Goal: Find contact information: Find contact information

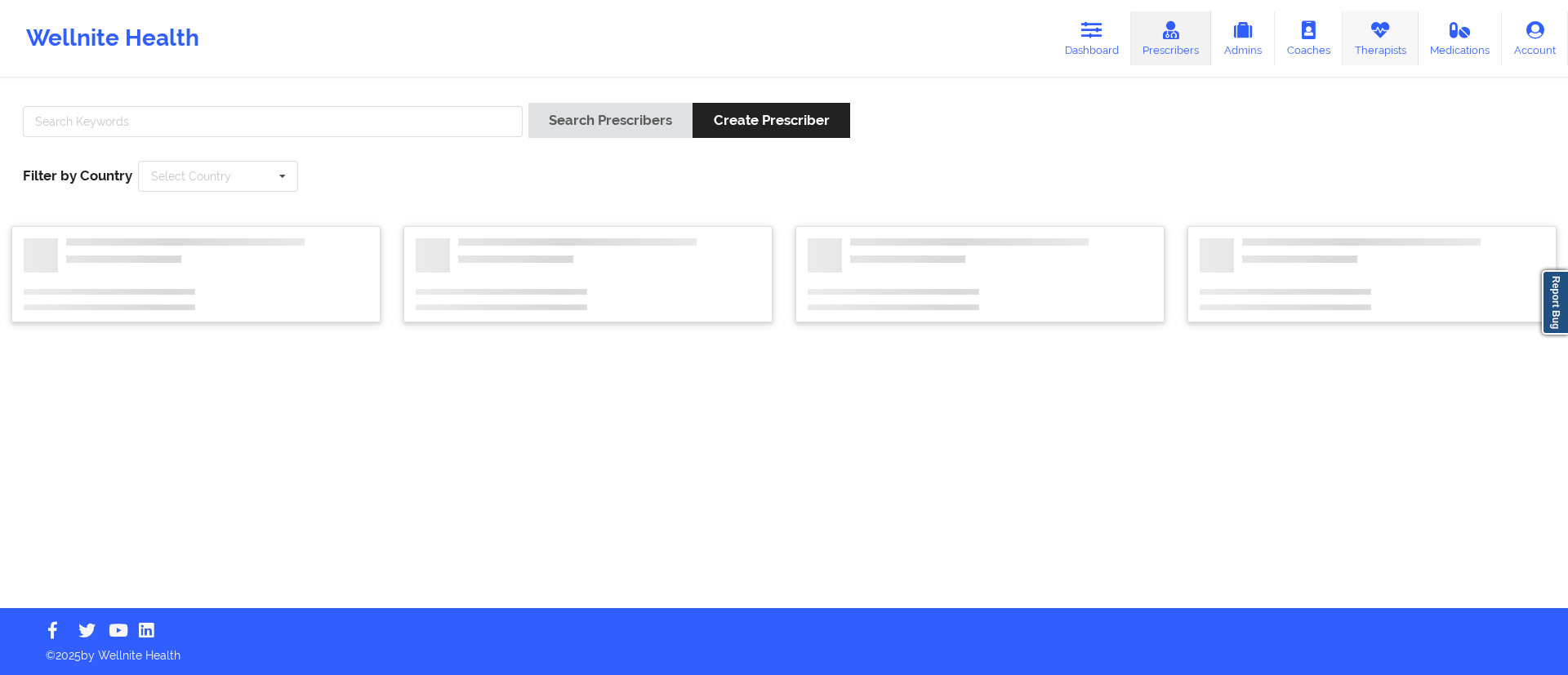
click at [1398, 52] on link "Therapists" at bounding box center [1380, 38] width 76 height 54
click at [288, 130] on input "text" at bounding box center [272, 121] width 500 height 31
click at [528, 103] on button "Search Therapists" at bounding box center [607, 120] width 158 height 35
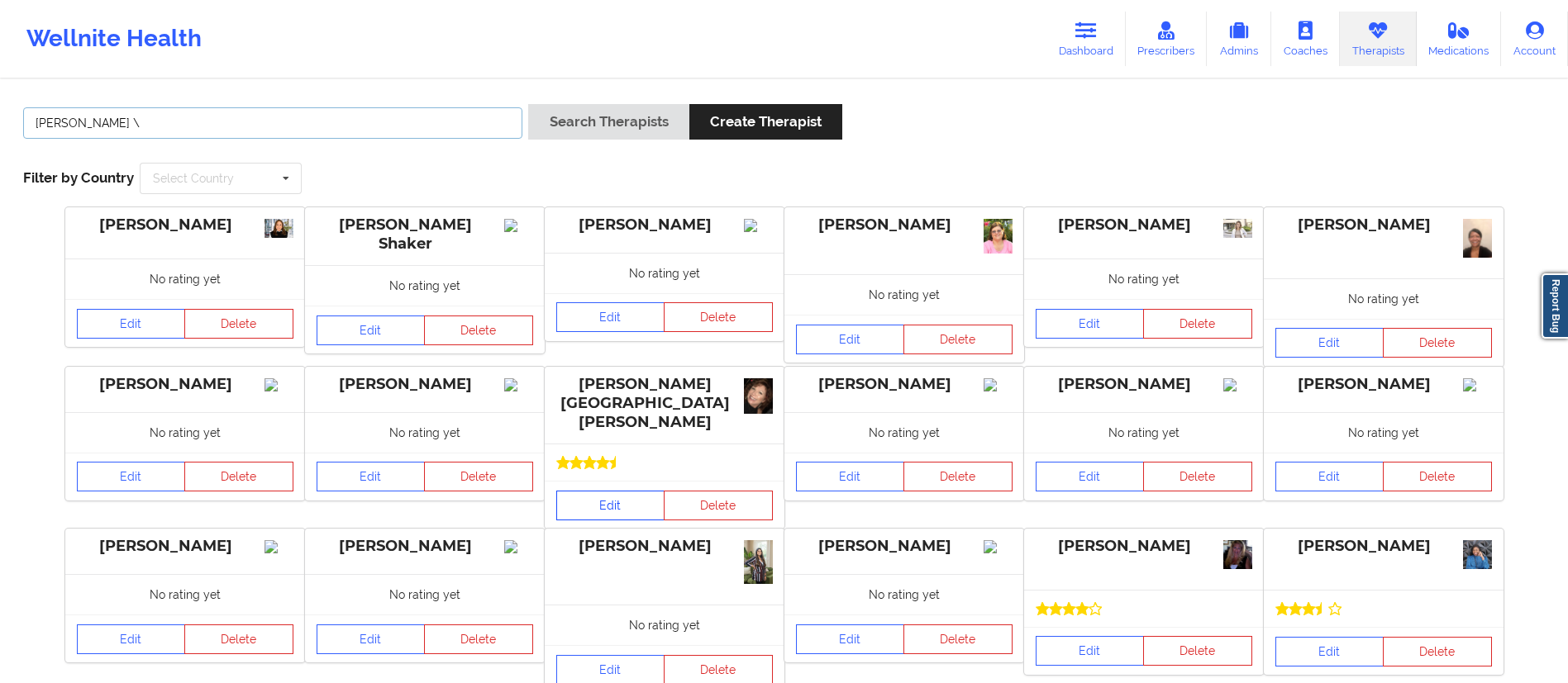
type input "[PERSON_NAME] \"
click at [589, 492] on link "Edit" at bounding box center [611, 505] width 109 height 30
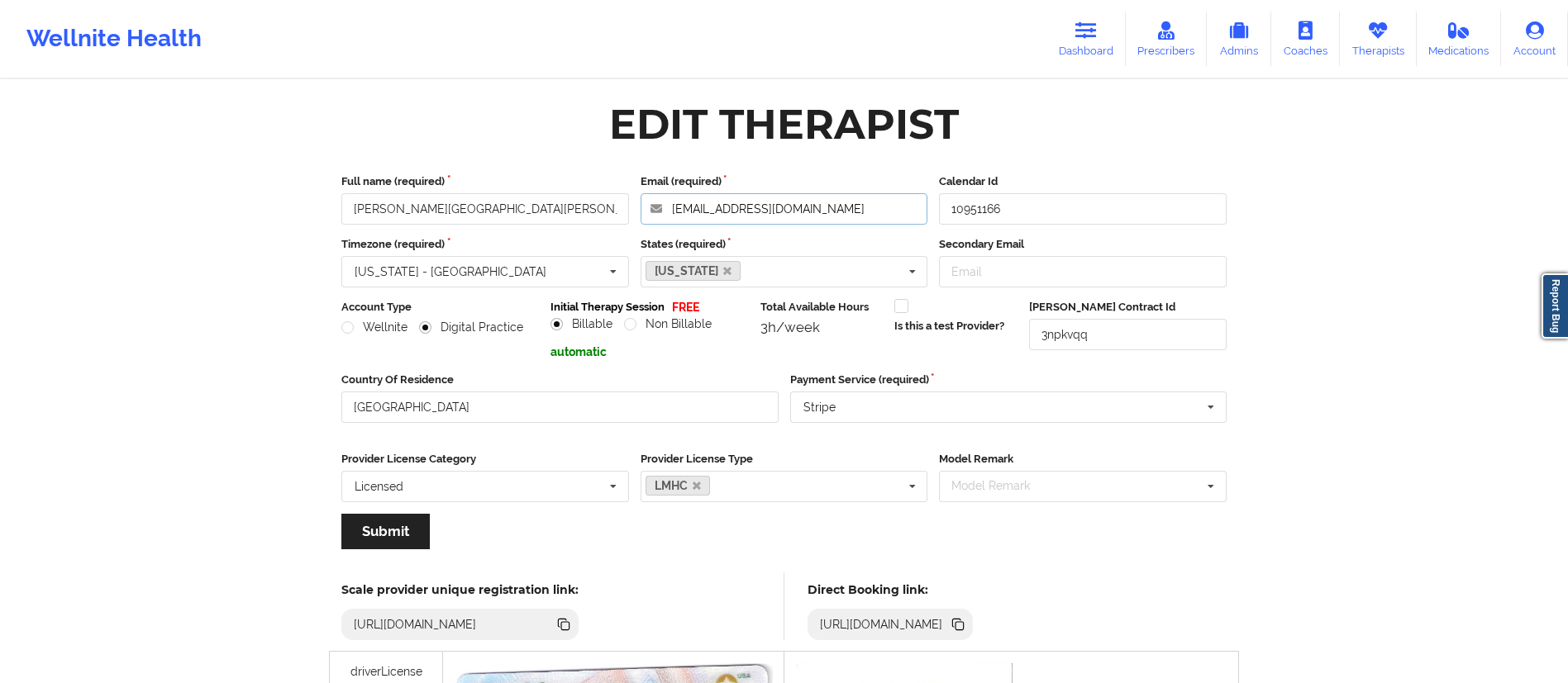
click at [728, 215] on input "[EMAIL_ADDRESS][DOMAIN_NAME]" at bounding box center [784, 209] width 288 height 31
click at [729, 215] on input "[EMAIL_ADDRESS][DOMAIN_NAME]" at bounding box center [784, 209] width 288 height 31
click at [1084, 50] on link "Dashboard" at bounding box center [1086, 38] width 79 height 54
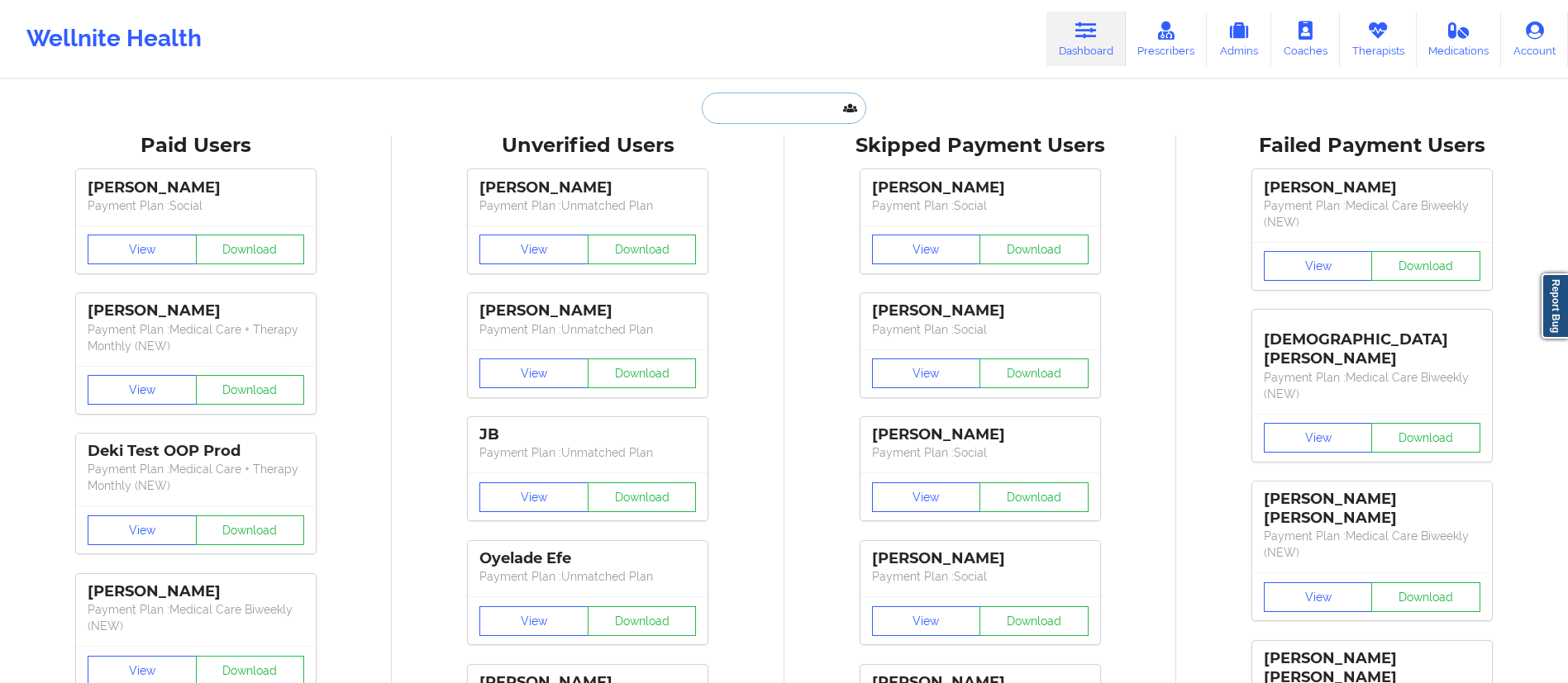
click at [803, 118] on input "text" at bounding box center [784, 108] width 164 height 31
paste input "[PERSON_NAME]"
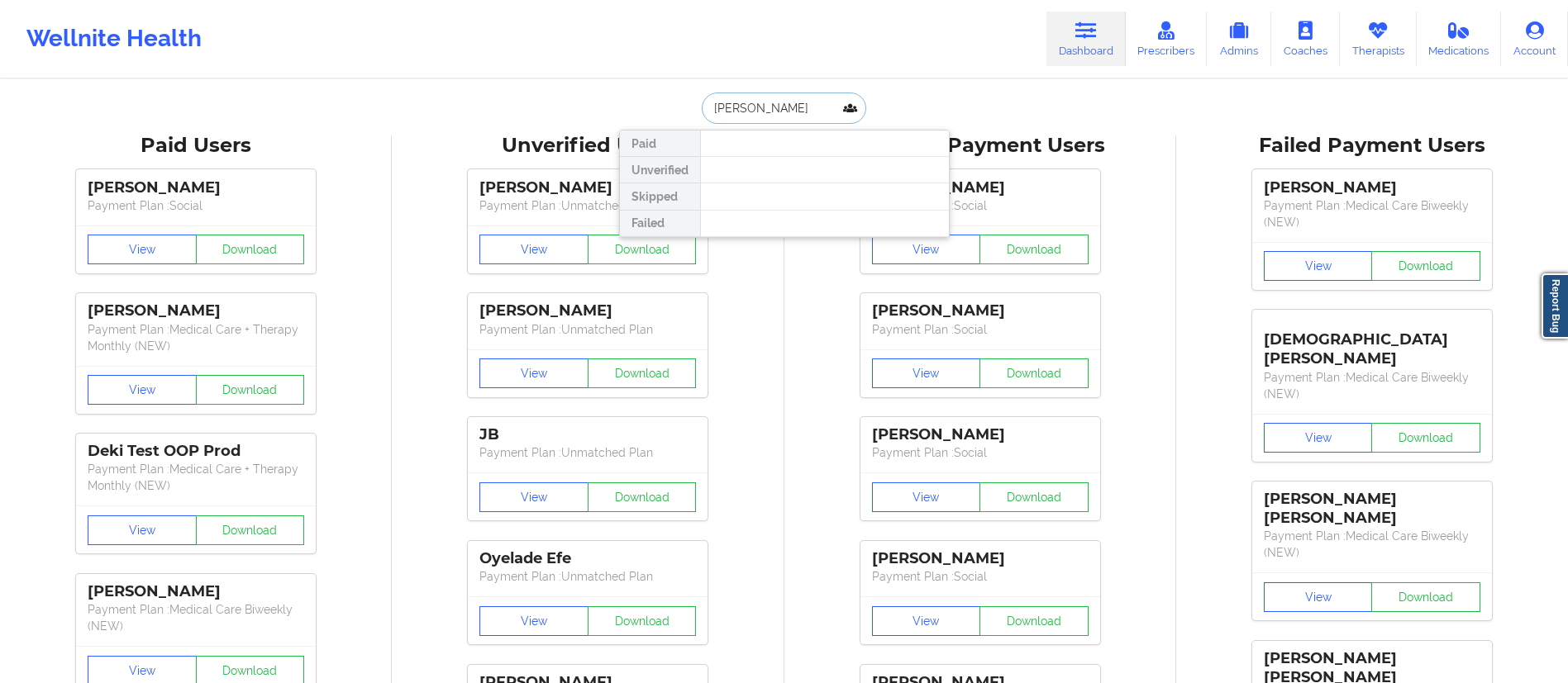
drag, startPoint x: 743, startPoint y: 105, endPoint x: 699, endPoint y: 113, distance: 44.7
click at [702, 113] on input "[PERSON_NAME]" at bounding box center [784, 108] width 164 height 31
click at [737, 115] on input "Gadaway" at bounding box center [784, 108] width 164 height 31
type input "[PERSON_NAME]"
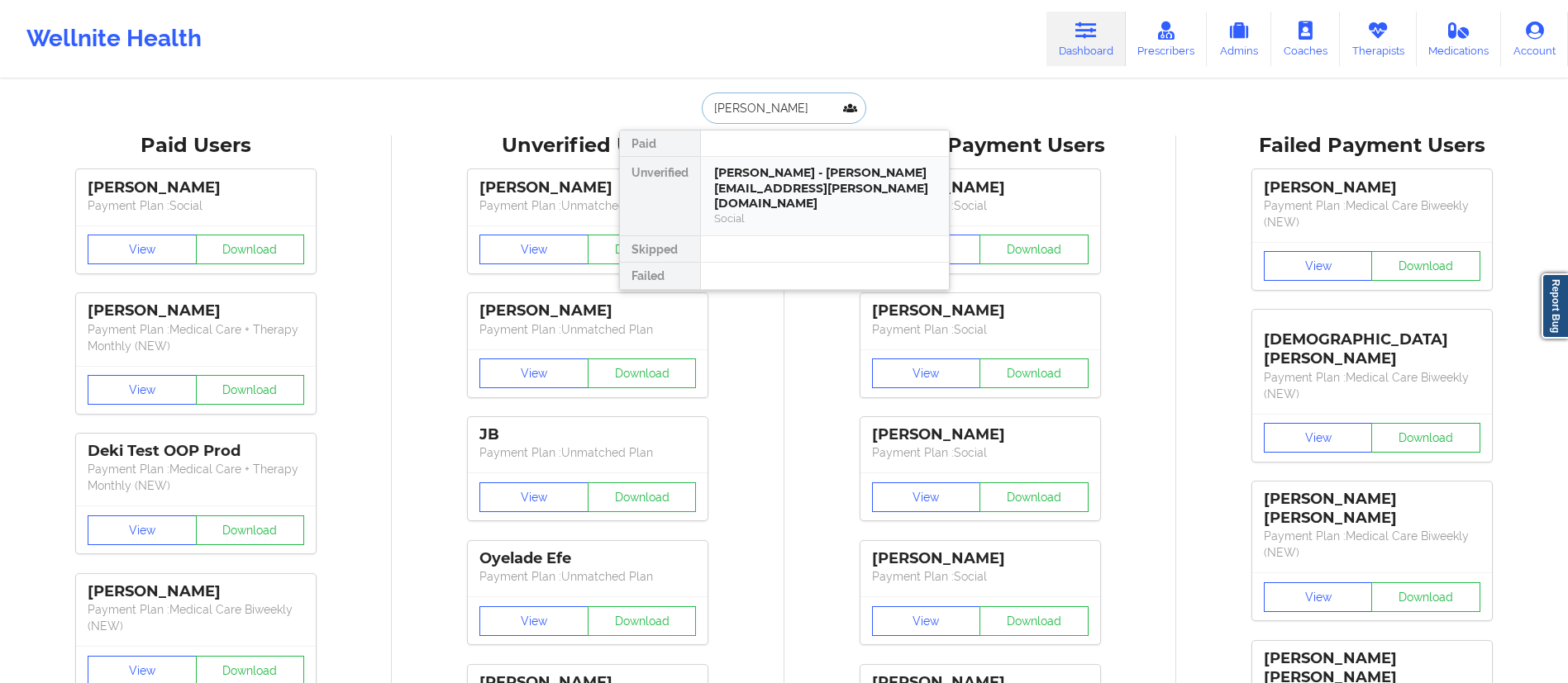
click at [763, 187] on div "[PERSON_NAME] - [PERSON_NAME][EMAIL_ADDRESS][PERSON_NAME][DOMAIN_NAME]" at bounding box center [825, 188] width 221 height 47
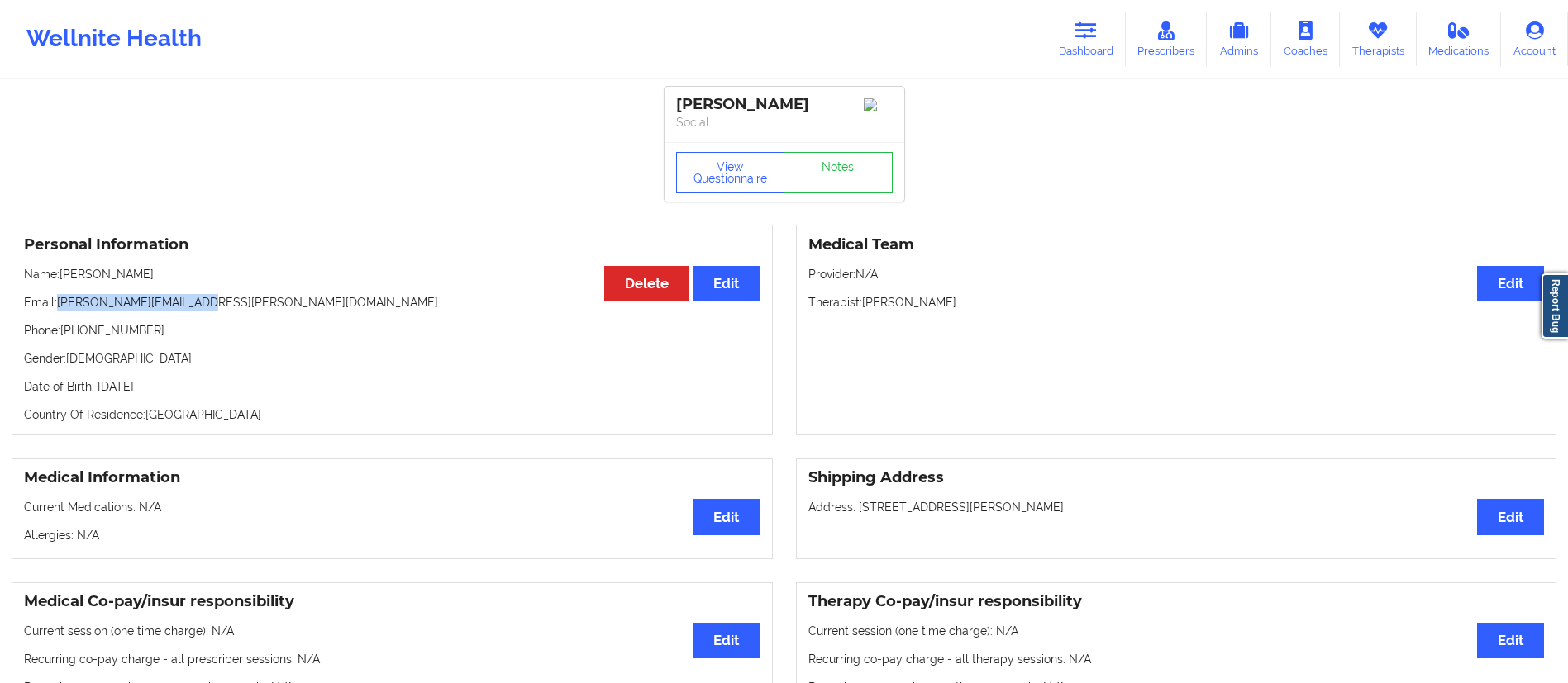
drag, startPoint x: 60, startPoint y: 307, endPoint x: 235, endPoint y: 301, distance: 175.1
click at [235, 301] on p "Email: [PERSON_NAME][EMAIL_ADDRESS][PERSON_NAME][DOMAIN_NAME]" at bounding box center [392, 302] width 737 height 16
copy p "[PERSON_NAME][EMAIL_ADDRESS][PERSON_NAME][DOMAIN_NAME]"
click at [1078, 43] on link "Dashboard" at bounding box center [1086, 38] width 79 height 54
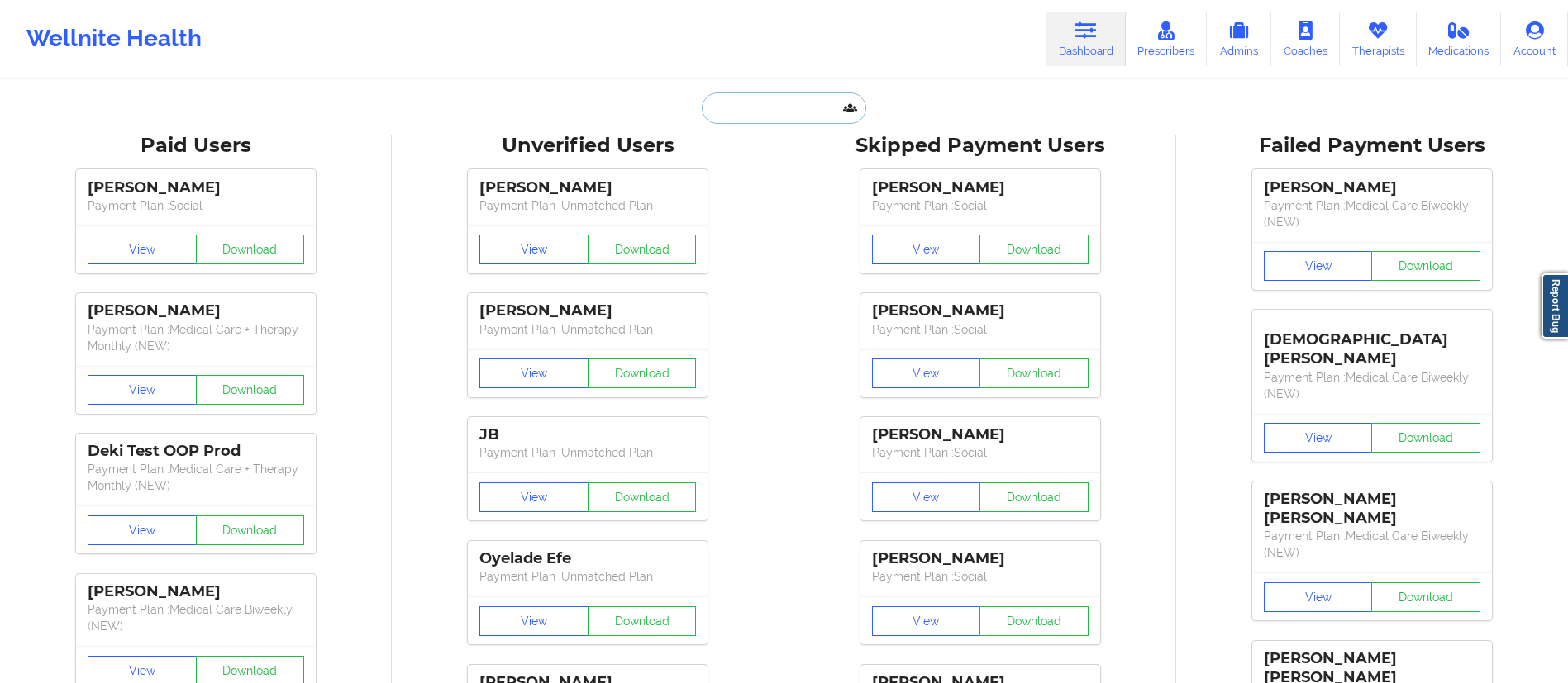
click at [782, 95] on input "text" at bounding box center [784, 108] width 164 height 31
paste input "[PERSON_NAME]"
type input "[PERSON_NAME]"
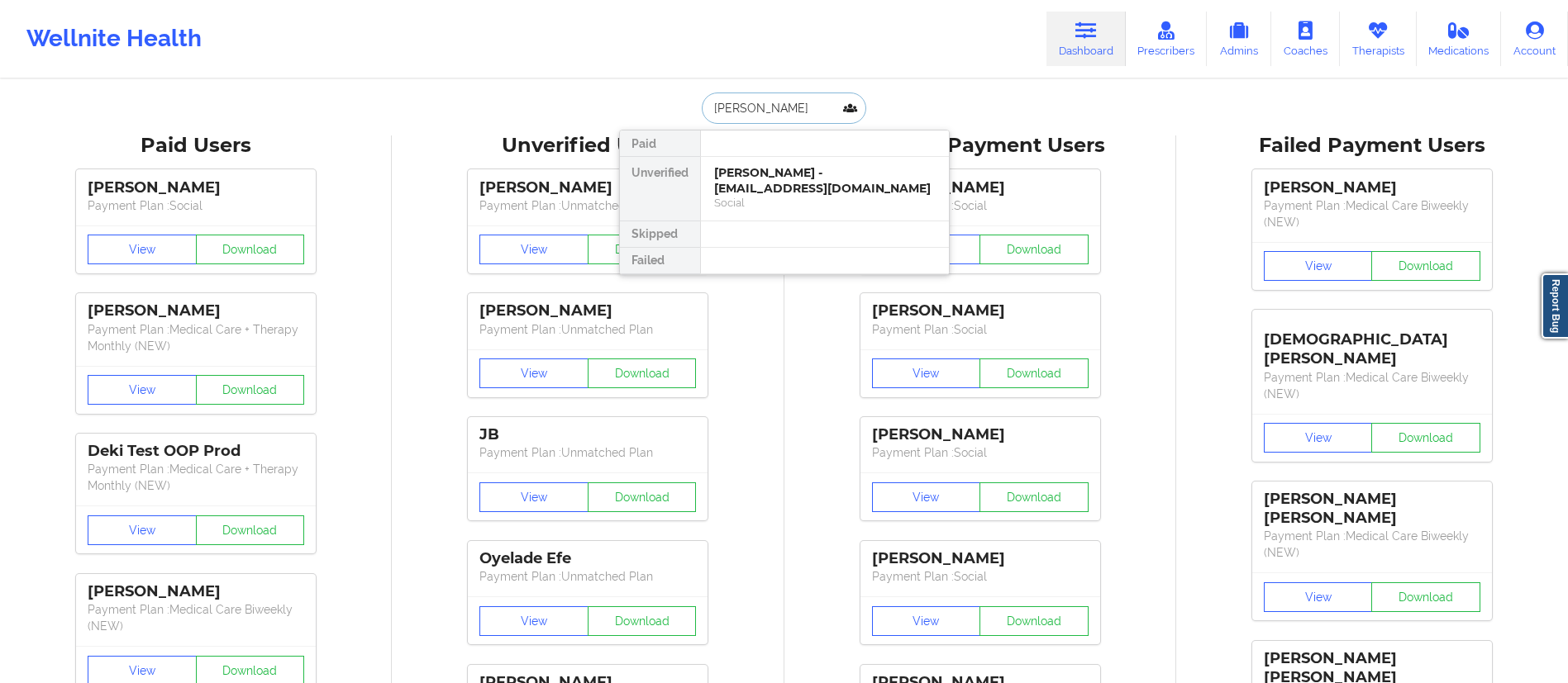
click at [776, 183] on div "[PERSON_NAME] - [EMAIL_ADDRESS][DOMAIN_NAME]" at bounding box center [825, 180] width 221 height 30
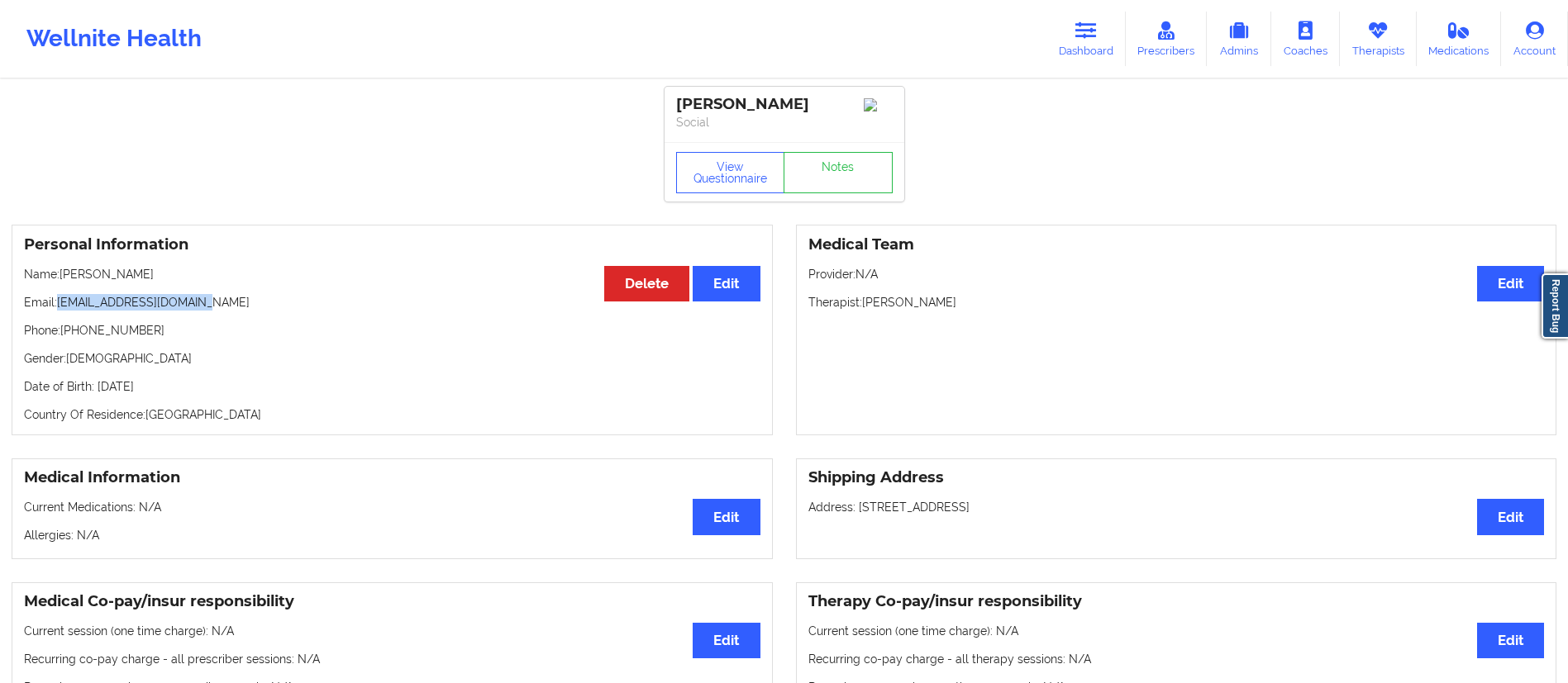
drag, startPoint x: 57, startPoint y: 307, endPoint x: 331, endPoint y: 295, distance: 274.3
click at [331, 295] on div "Personal Information Edit Delete Name: [PERSON_NAME] Email: [EMAIL_ADDRESS][DOM…" at bounding box center [392, 330] width 762 height 211
click at [320, 297] on div "Personal Information Edit Delete Name: [PERSON_NAME] Email: [EMAIL_ADDRESS][DOM…" at bounding box center [392, 330] width 762 height 211
drag, startPoint x: 58, startPoint y: 301, endPoint x: 305, endPoint y: 303, distance: 247.0
click at [305, 303] on p "Email: [EMAIL_ADDRESS][DOMAIN_NAME]" at bounding box center [392, 302] width 737 height 16
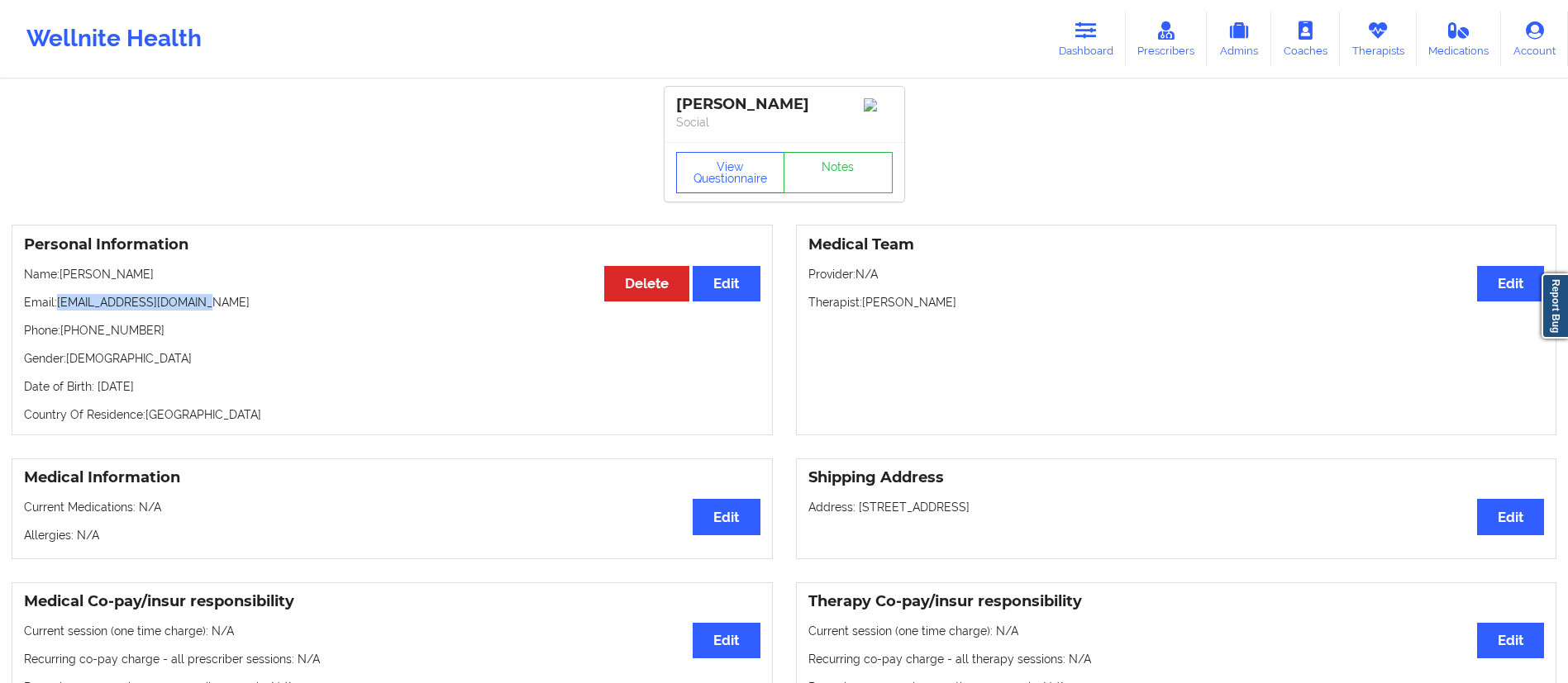
copy p "[EMAIL_ADDRESS][DOMAIN_NAME]"
drag, startPoint x: 1082, startPoint y: 38, endPoint x: 1069, endPoint y: 52, distance: 19.1
click at [1082, 38] on icon at bounding box center [1086, 30] width 22 height 18
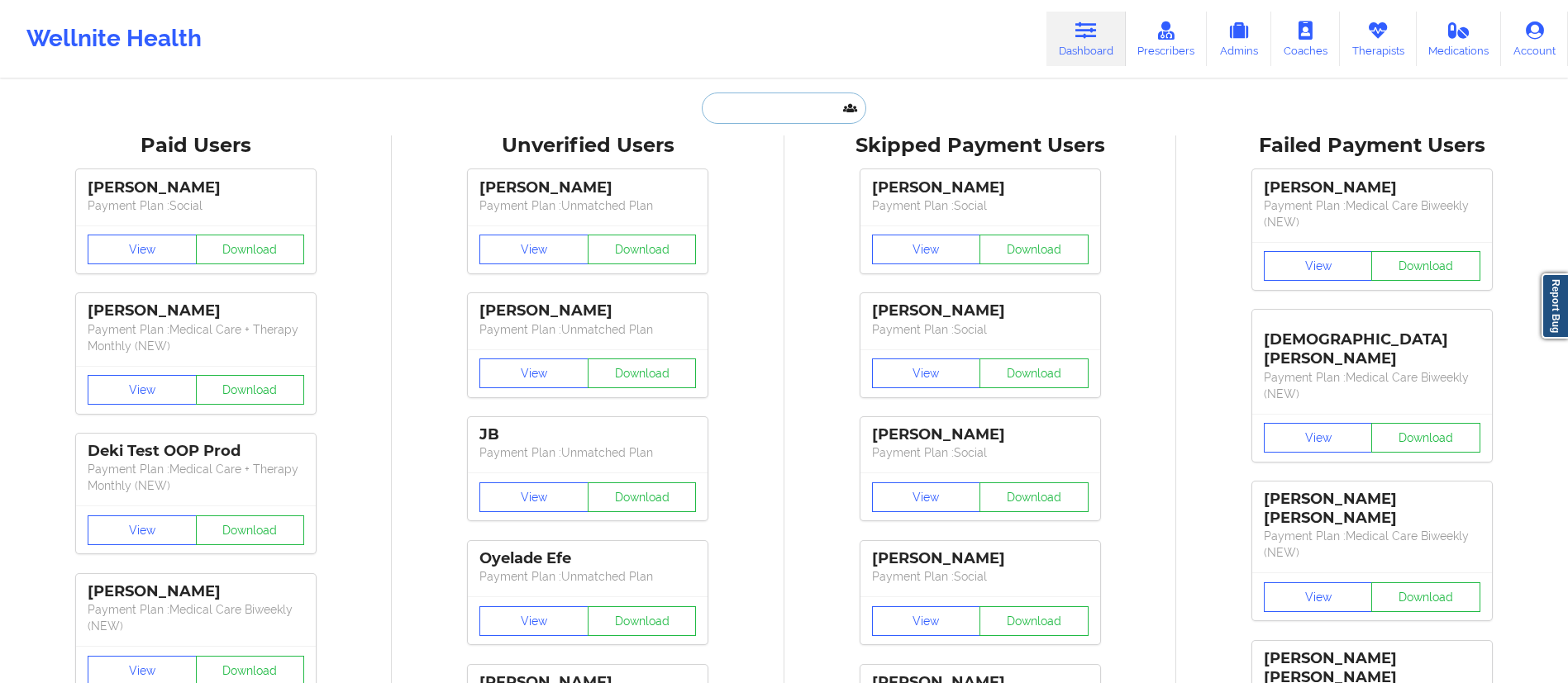
click at [737, 113] on input "text" at bounding box center [784, 108] width 164 height 31
paste input "[PERSON_NAME],"
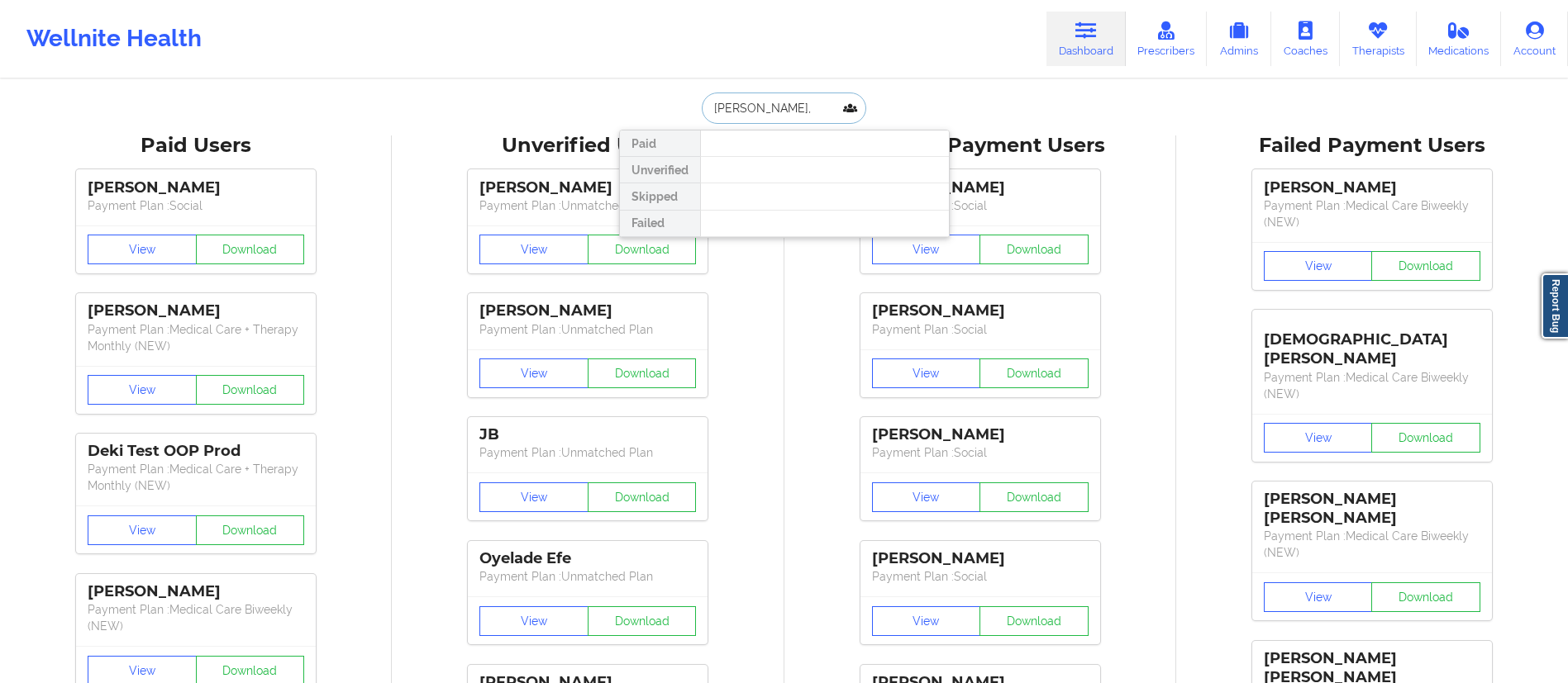
click at [730, 105] on input "[PERSON_NAME]," at bounding box center [784, 108] width 164 height 31
click at [745, 107] on input "[PERSON_NAME]," at bounding box center [784, 108] width 164 height 31
type input "[PERSON_NAME]"
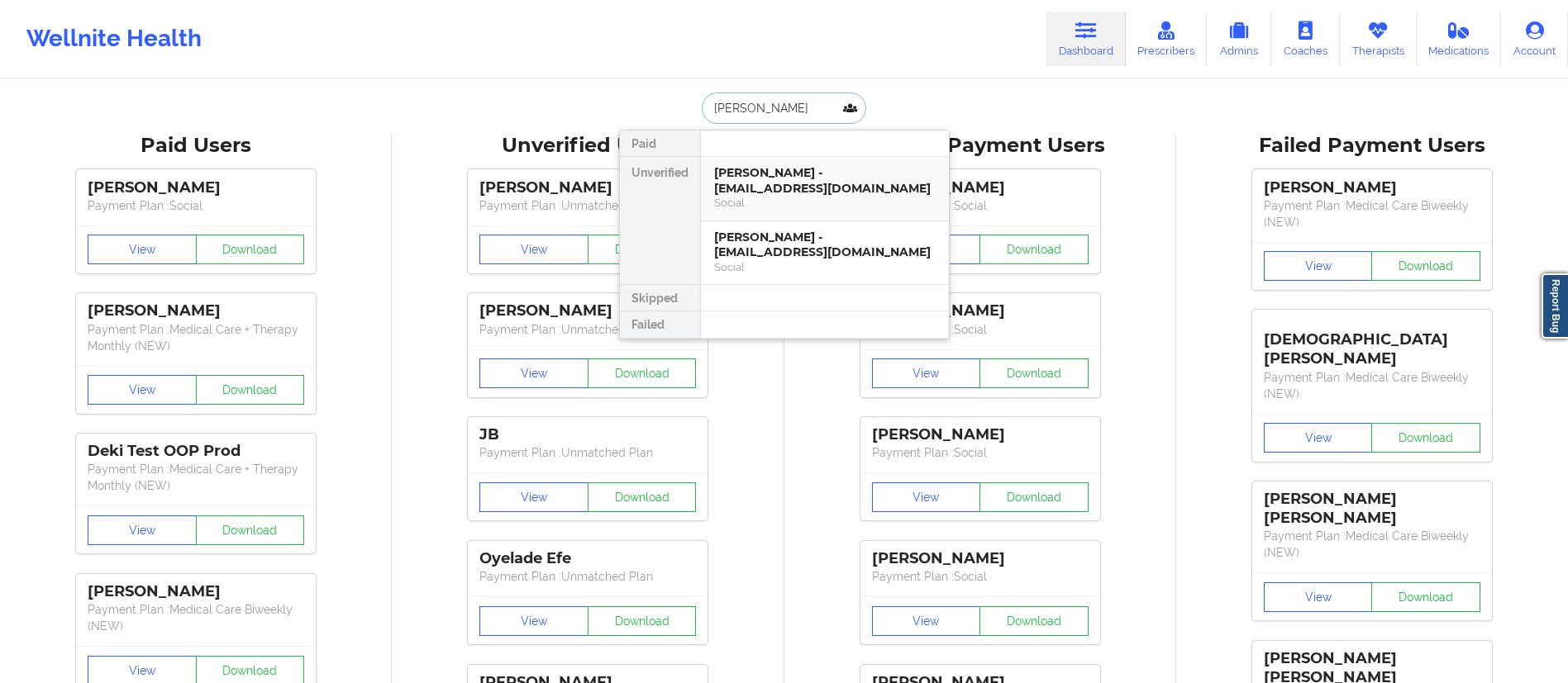
click at [771, 186] on div "[PERSON_NAME] - [EMAIL_ADDRESS][DOMAIN_NAME]" at bounding box center [825, 180] width 221 height 30
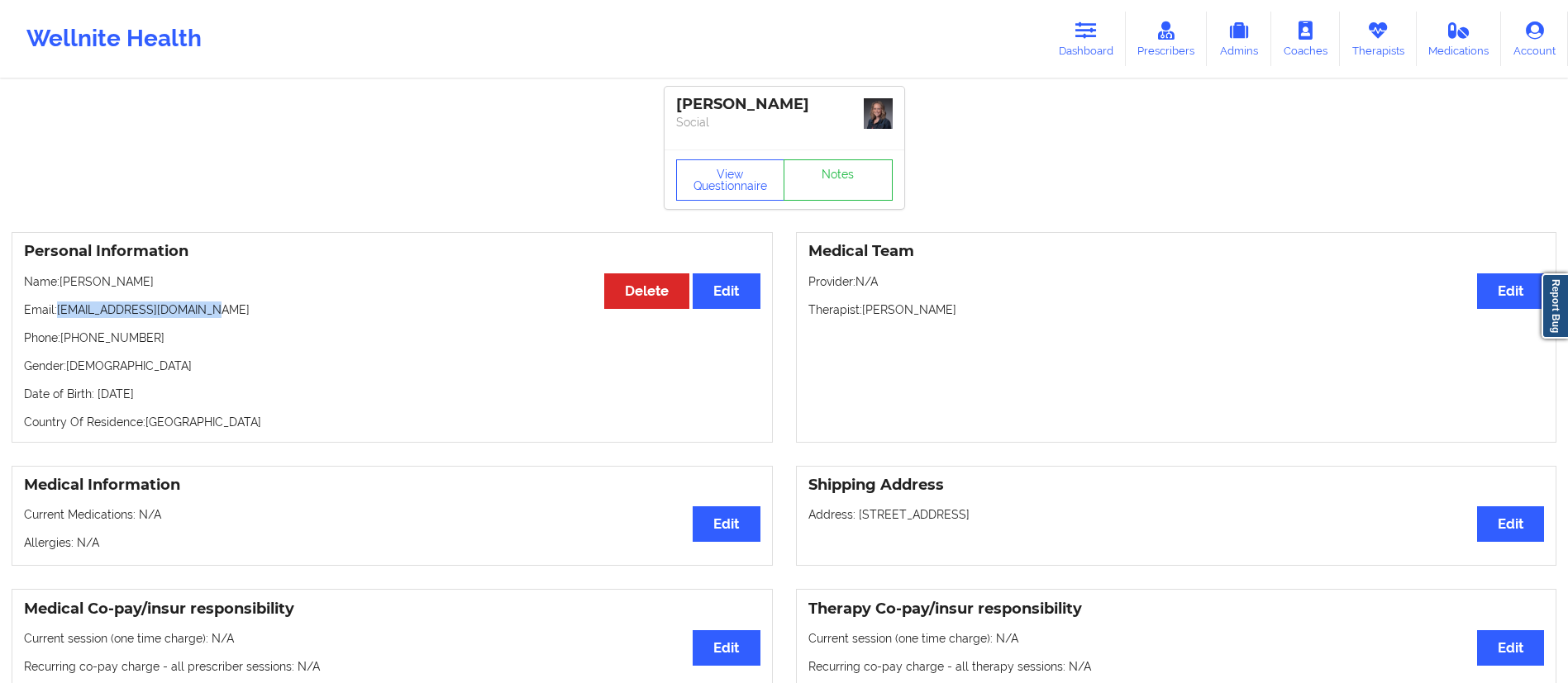
drag, startPoint x: 59, startPoint y: 304, endPoint x: 293, endPoint y: 291, distance: 234.4
click at [293, 291] on div "Personal Information Edit Delete Name: [PERSON_NAME] Email: [EMAIL_ADDRESS][DOM…" at bounding box center [392, 337] width 762 height 211
copy p "[EMAIL_ADDRESS][DOMAIN_NAME]"
drag, startPoint x: 1097, startPoint y: 50, endPoint x: 1088, endPoint y: 62, distance: 15.0
click at [1097, 53] on link "Dashboard" at bounding box center [1086, 38] width 79 height 54
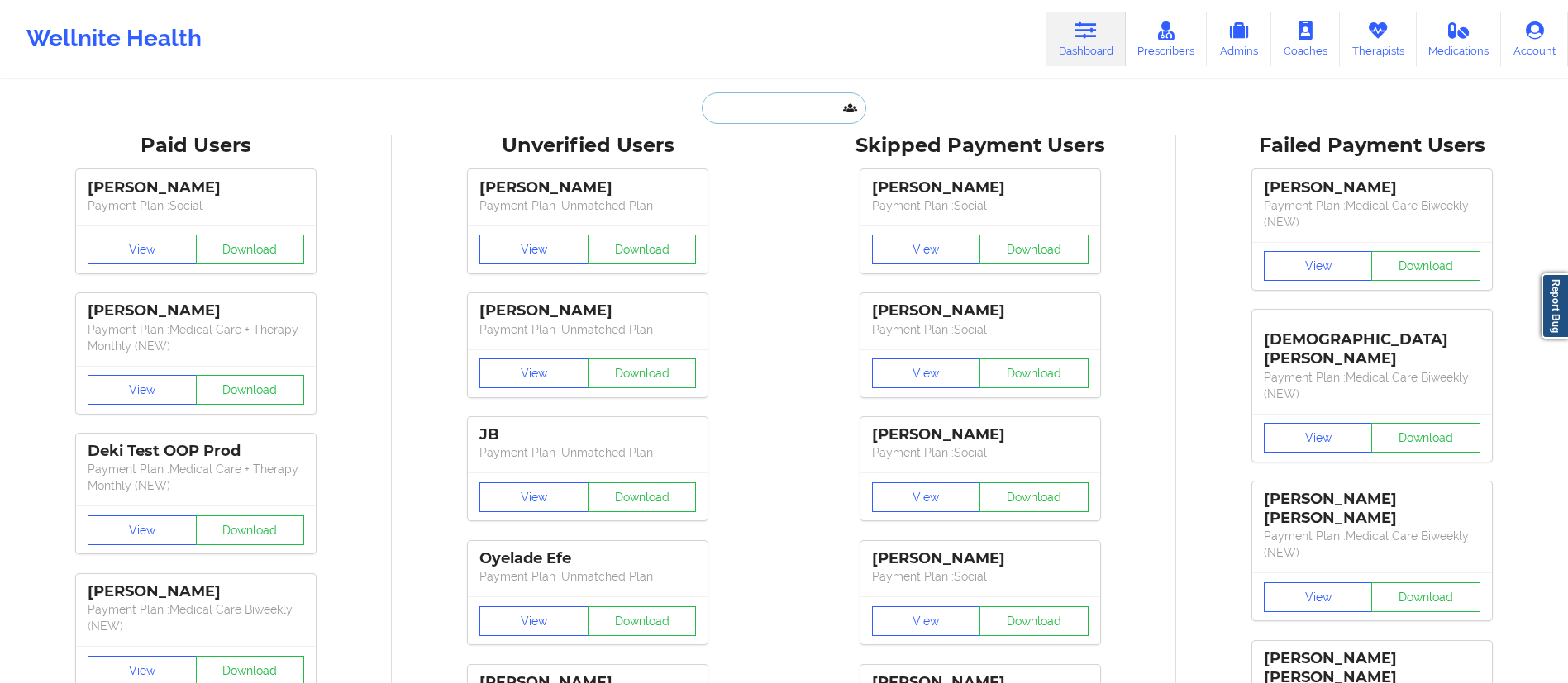
click at [842, 105] on input "text" at bounding box center [784, 108] width 164 height 31
paste input "[PERSON_NAME]"
type input "[PERSON_NAME]"
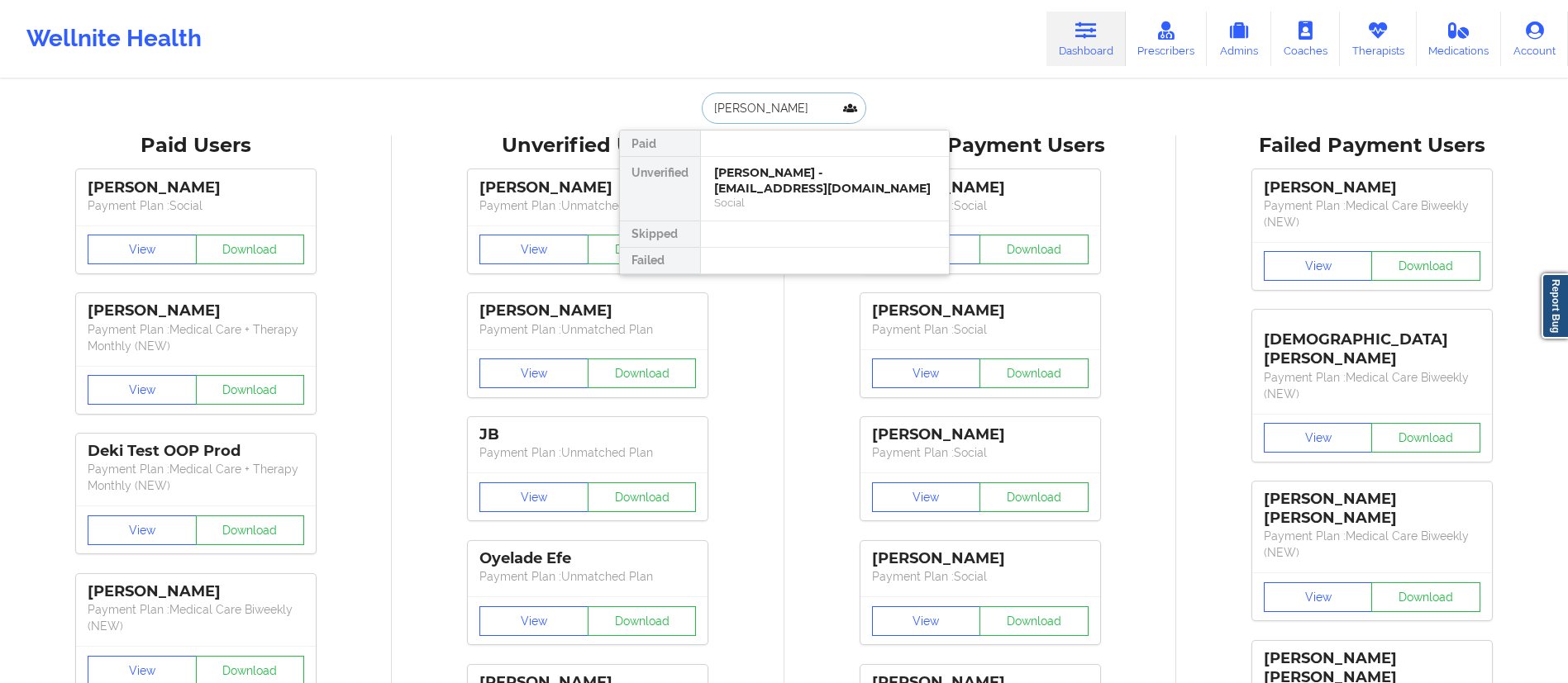
click at [755, 194] on div "[PERSON_NAME] - [EMAIL_ADDRESS][DOMAIN_NAME]" at bounding box center [825, 180] width 221 height 30
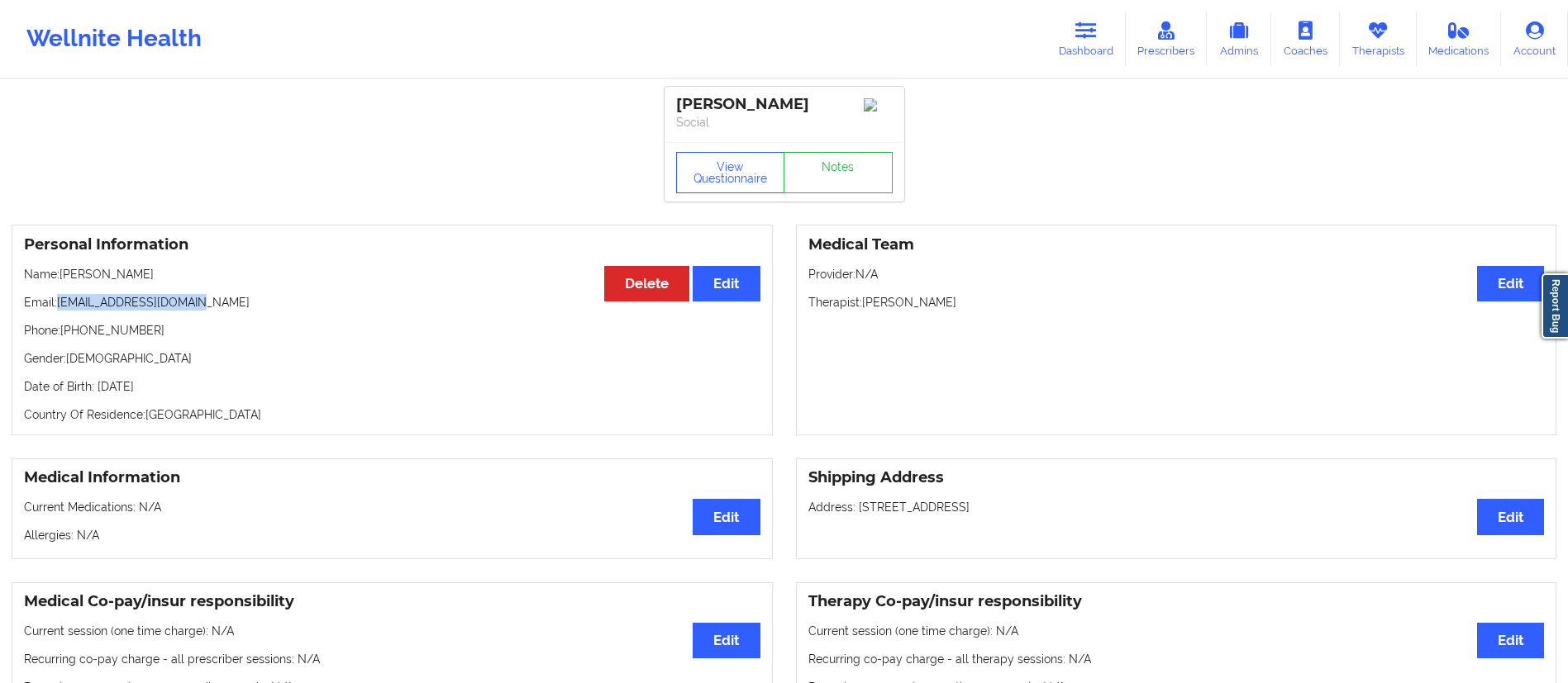
drag, startPoint x: 61, startPoint y: 308, endPoint x: 241, endPoint y: 307, distance: 180.0
click at [241, 307] on p "Email: [EMAIL_ADDRESS][DOMAIN_NAME]" at bounding box center [392, 302] width 737 height 16
copy p "[EMAIL_ADDRESS][DOMAIN_NAME]"
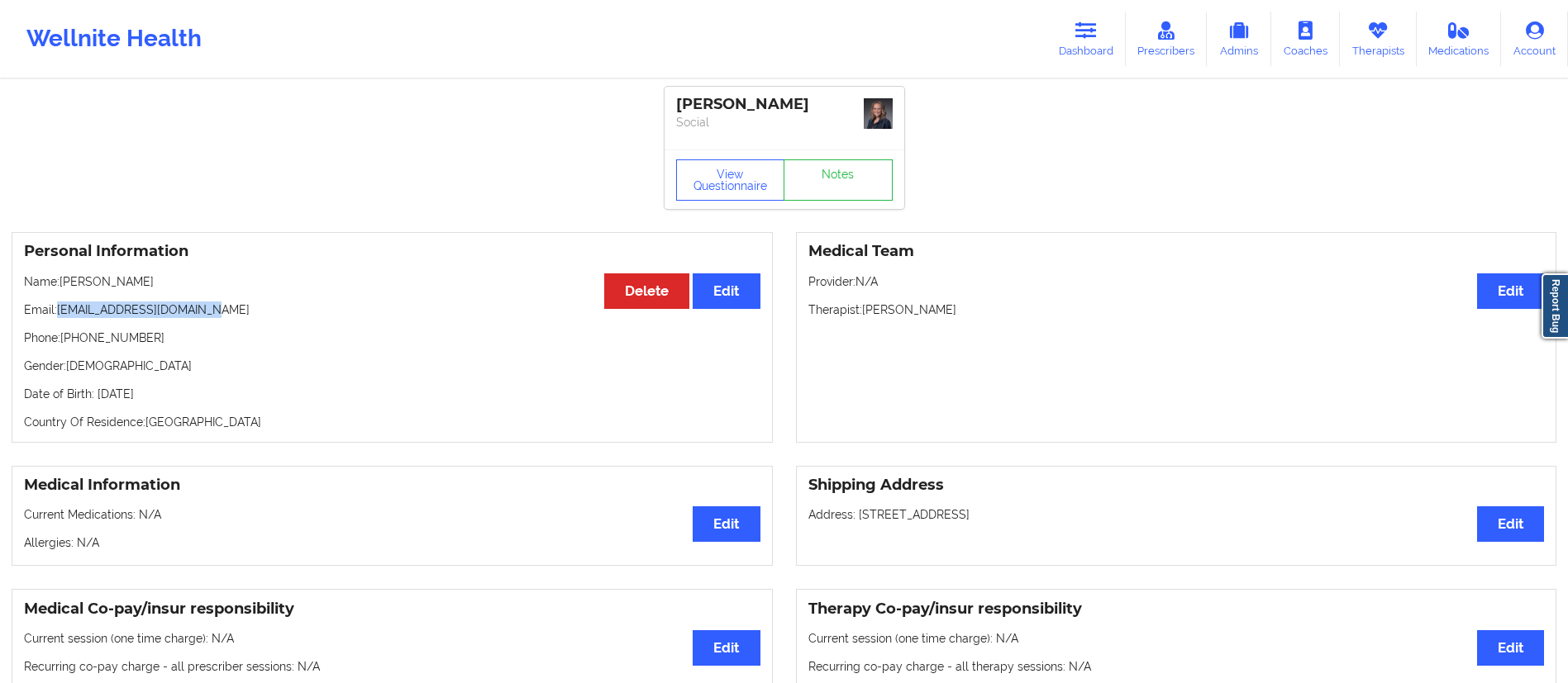
drag, startPoint x: 60, startPoint y: 308, endPoint x: 262, endPoint y: 301, distance: 202.1
click at [262, 301] on p "Email: [EMAIL_ADDRESS][DOMAIN_NAME]" at bounding box center [392, 309] width 737 height 16
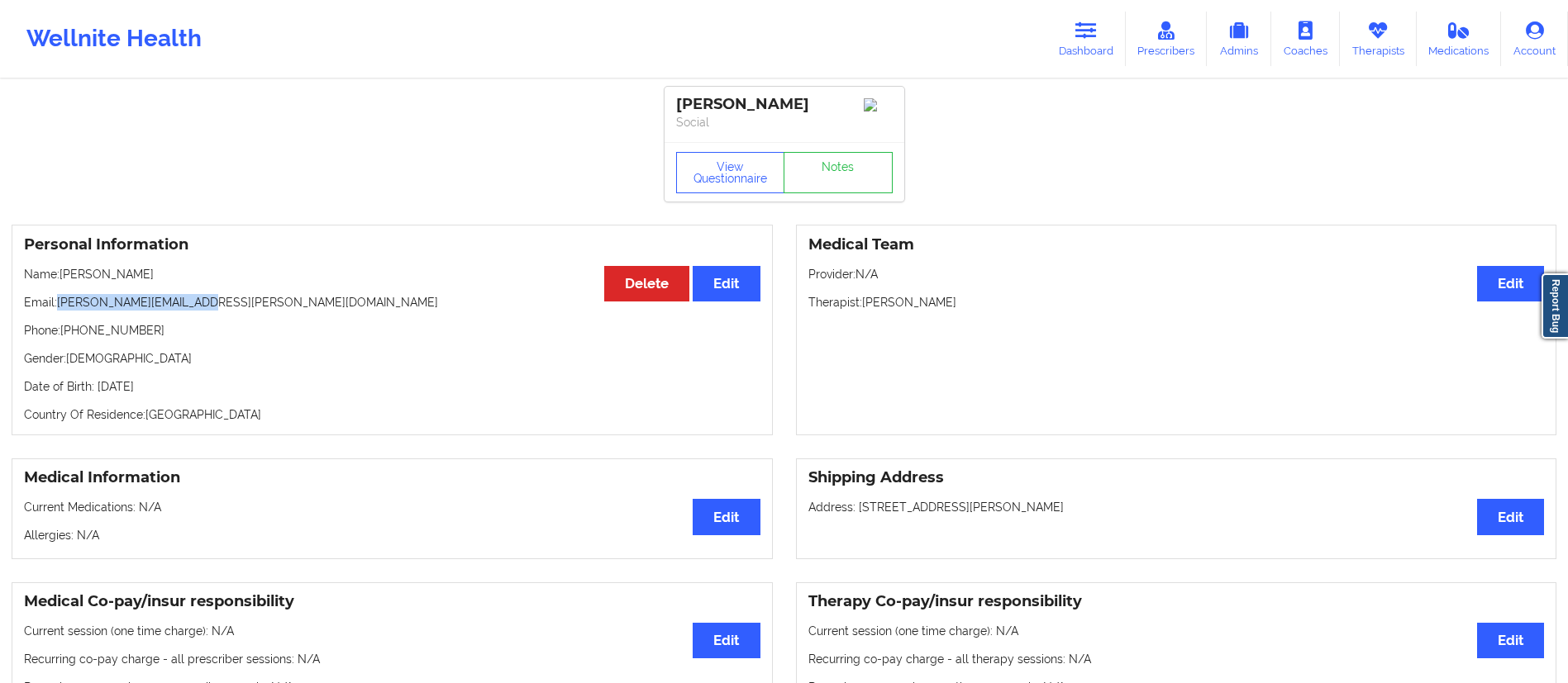
drag, startPoint x: 60, startPoint y: 305, endPoint x: 248, endPoint y: 302, distance: 188.0
click at [248, 302] on p "Email: [PERSON_NAME][EMAIL_ADDRESS][PERSON_NAME][DOMAIN_NAME]" at bounding box center [392, 302] width 737 height 16
copy p "[PERSON_NAME][EMAIL_ADDRESS][PERSON_NAME][DOMAIN_NAME]"
click at [1108, 28] on link "Dashboard" at bounding box center [1086, 38] width 79 height 54
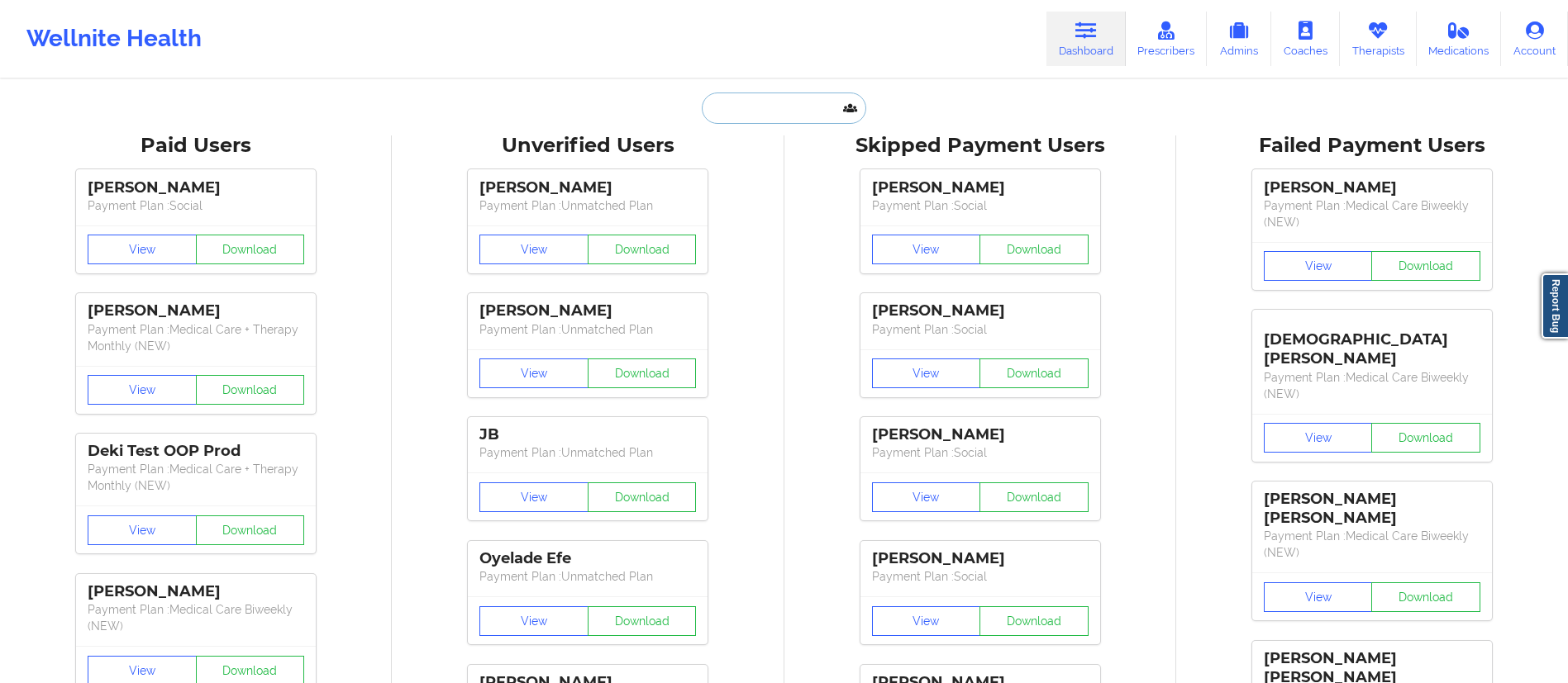
click at [794, 103] on input "text" at bounding box center [784, 108] width 164 height 31
paste input "[PERSON_NAME]"
type input "[PERSON_NAME]"
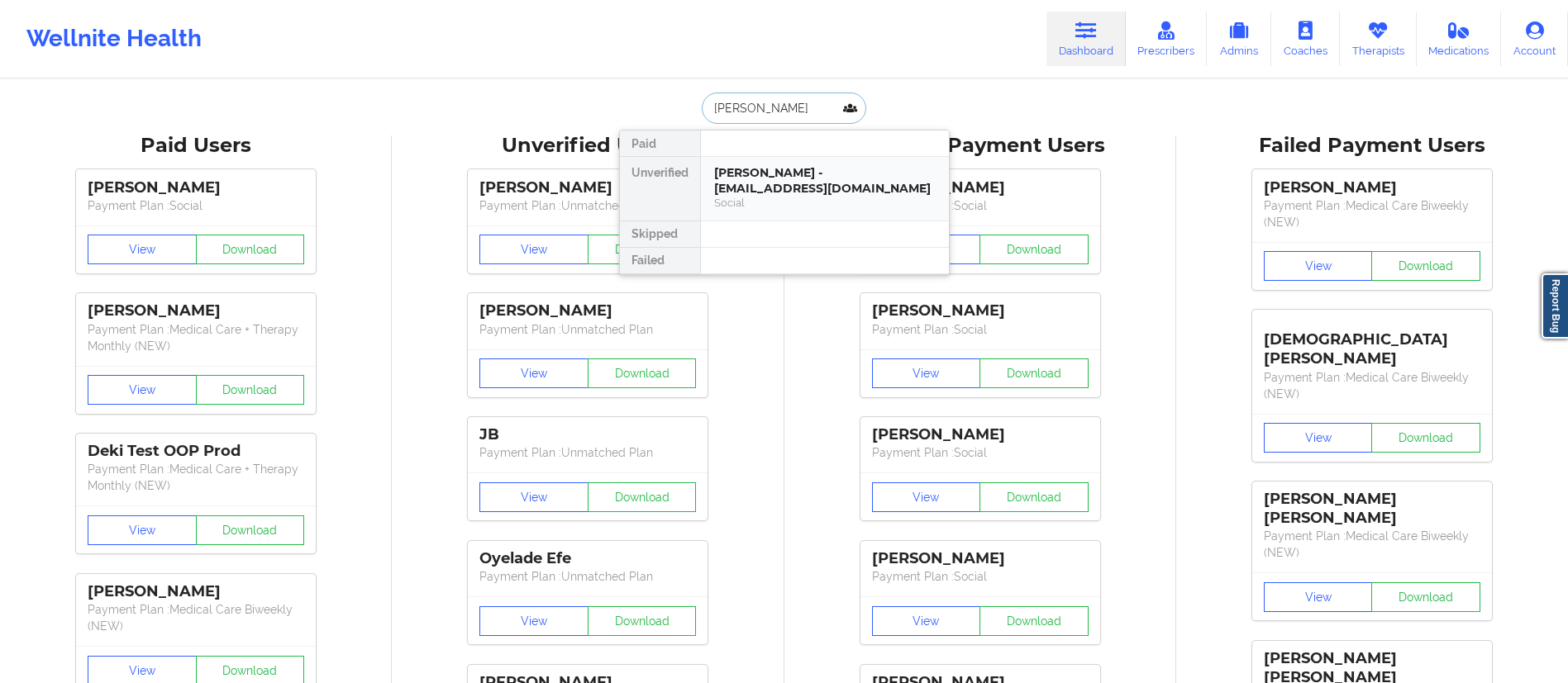
click at [795, 195] on div "[PERSON_NAME] - [EMAIL_ADDRESS][DOMAIN_NAME]" at bounding box center [825, 180] width 221 height 30
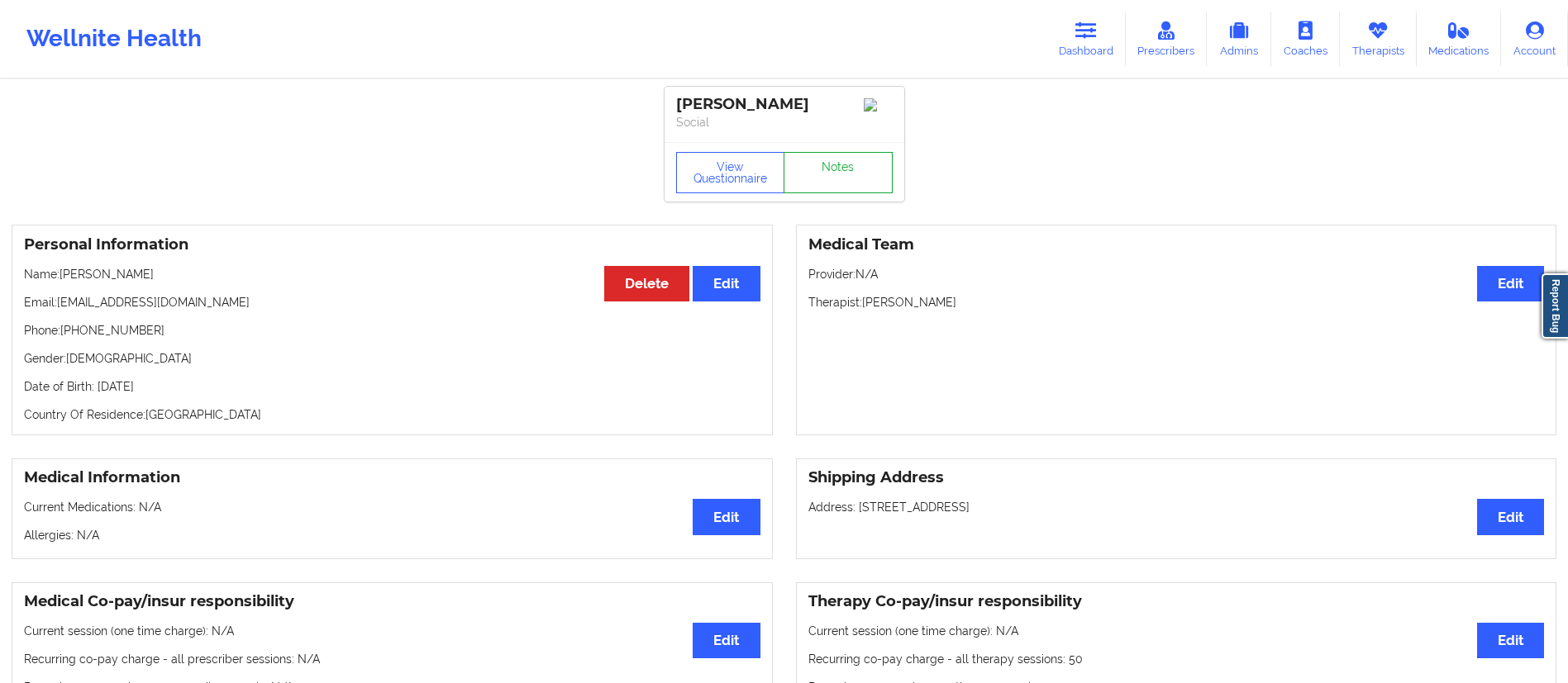
click at [836, 183] on link "Notes" at bounding box center [838, 172] width 109 height 41
drag, startPoint x: 64, startPoint y: 308, endPoint x: 214, endPoint y: 301, distance: 150.2
click at [214, 301] on p "Email: [EMAIL_ADDRESS][DOMAIN_NAME]" at bounding box center [392, 302] width 737 height 16
copy p "[EMAIL_ADDRESS][DOMAIN_NAME]"
drag, startPoint x: 1078, startPoint y: 34, endPoint x: 1054, endPoint y: 48, distance: 27.8
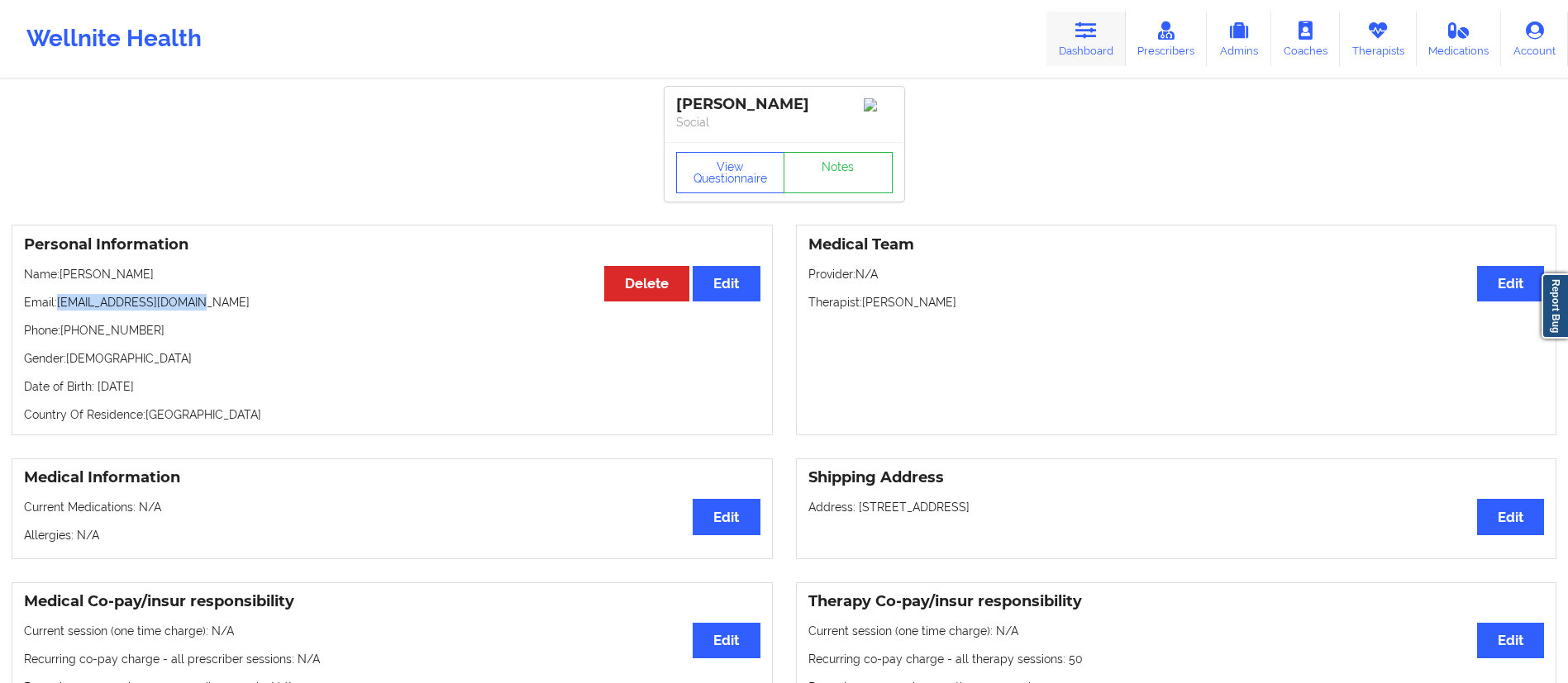
click at [1078, 34] on icon at bounding box center [1086, 30] width 22 height 18
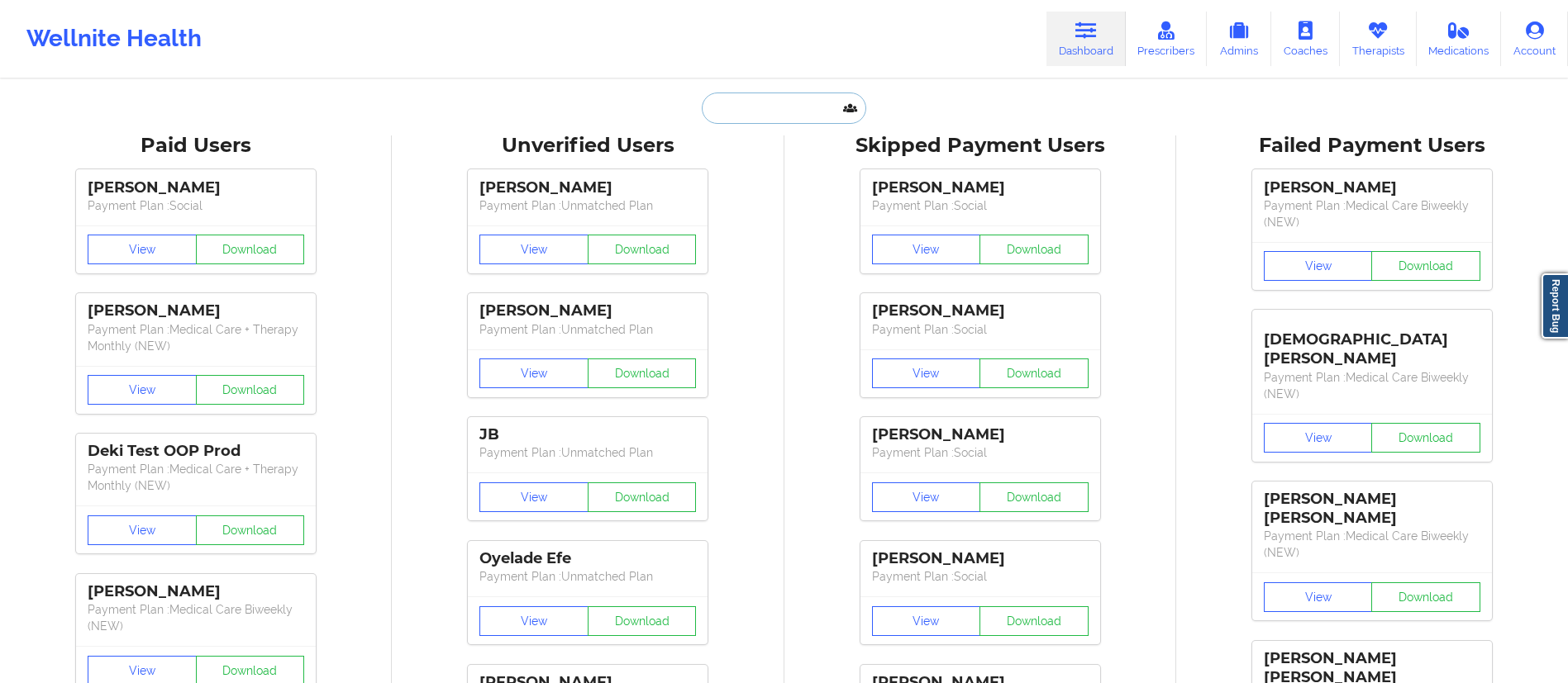
click at [767, 110] on input "text" at bounding box center [784, 108] width 164 height 31
click at [768, 114] on input "text" at bounding box center [784, 108] width 164 height 31
paste input "[PERSON_NAME]"
type input "[PERSON_NAME]"
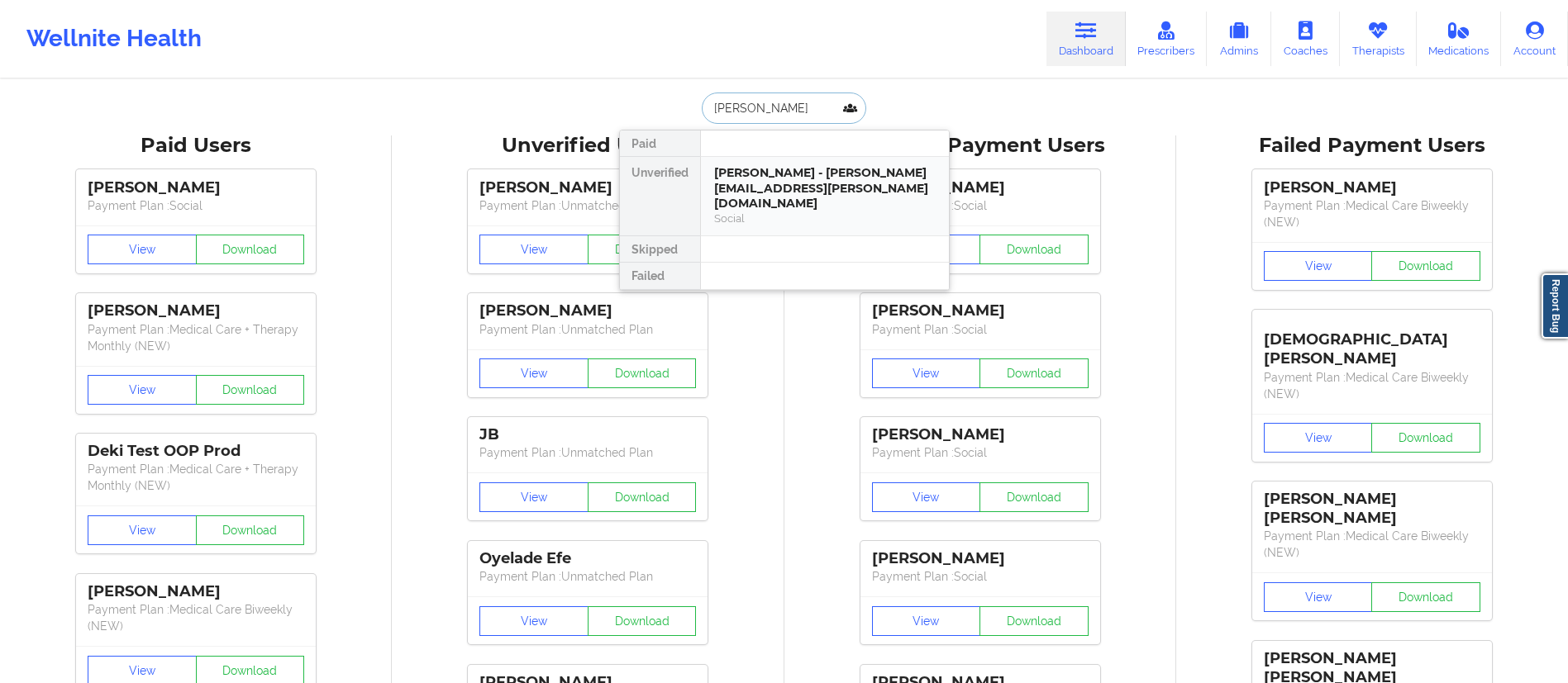
click at [757, 184] on div "[PERSON_NAME] - [PERSON_NAME][EMAIL_ADDRESS][PERSON_NAME][DOMAIN_NAME]" at bounding box center [825, 188] width 221 height 47
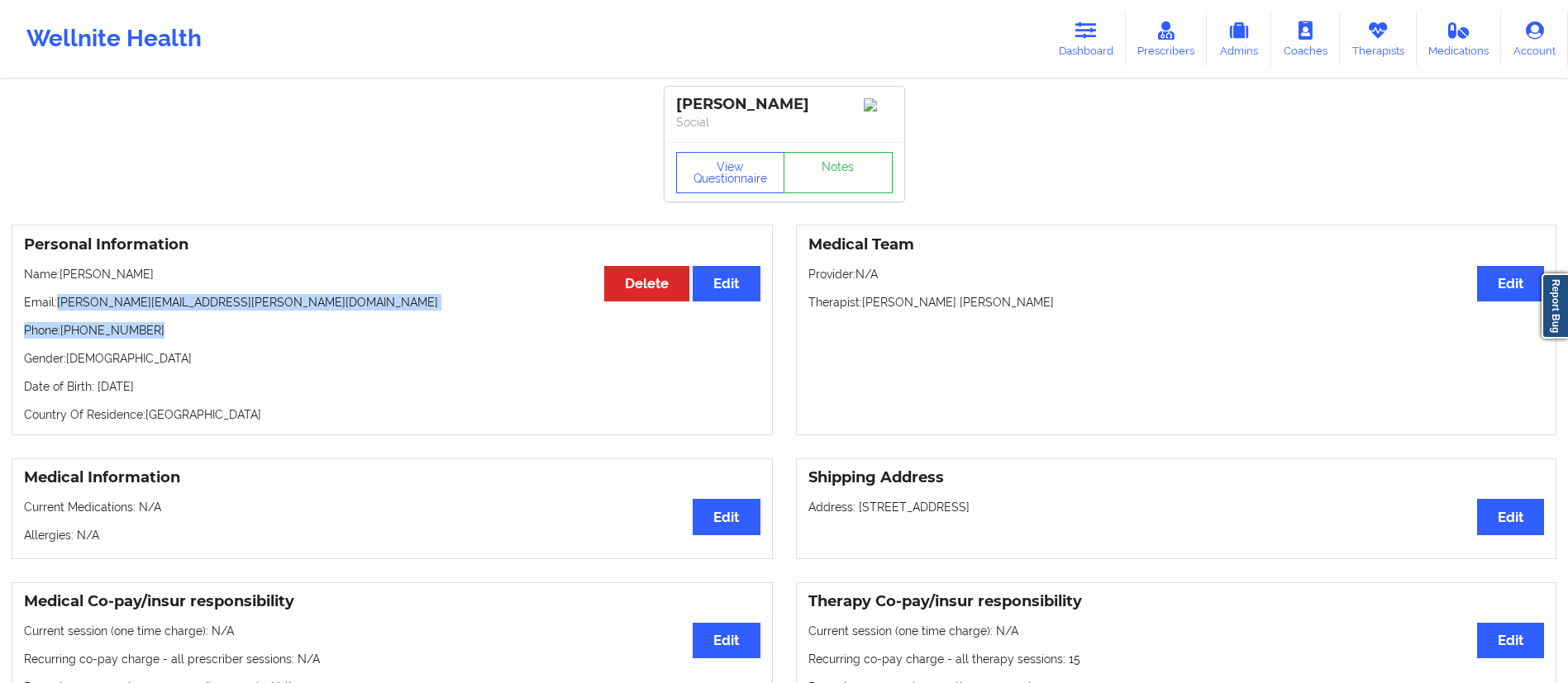
drag, startPoint x: 59, startPoint y: 311, endPoint x: 298, endPoint y: 316, distance: 239.1
click at [298, 316] on div "Personal Information Edit Delete Name: [PERSON_NAME] Email: [PERSON_NAME][EMAIL…" at bounding box center [392, 330] width 762 height 211
click at [301, 319] on div "Personal Information Edit Delete Name: [PERSON_NAME] Email: [PERSON_NAME][EMAIL…" at bounding box center [392, 330] width 762 height 211
drag, startPoint x: 58, startPoint y: 311, endPoint x: 288, endPoint y: 309, distance: 230.0
click at [288, 309] on p "Email: [PERSON_NAME][EMAIL_ADDRESS][PERSON_NAME][DOMAIN_NAME]" at bounding box center [392, 302] width 737 height 16
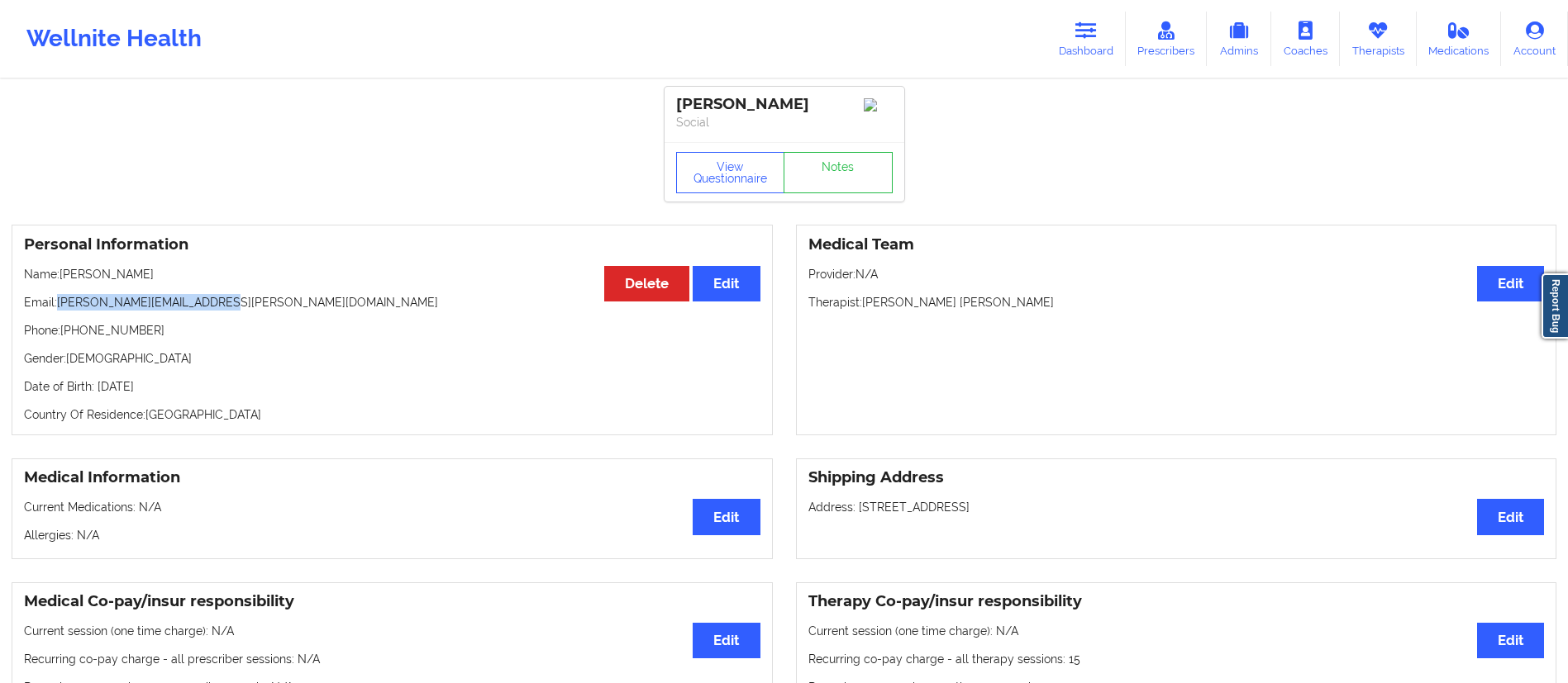
copy p "[PERSON_NAME][EMAIL_ADDRESS][PERSON_NAME][DOMAIN_NAME]"
click at [1106, 30] on link "Dashboard" at bounding box center [1086, 38] width 79 height 54
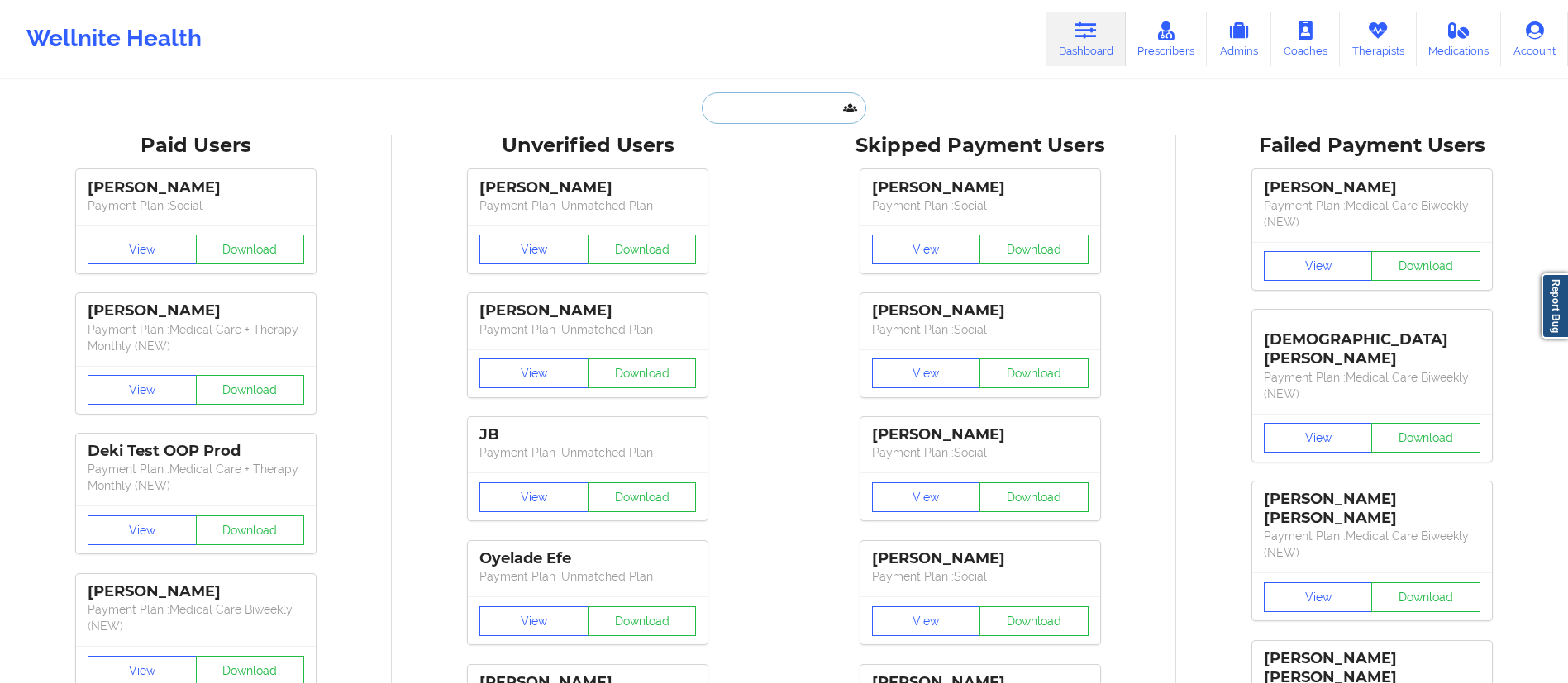
click at [829, 111] on input "text" at bounding box center [784, 108] width 164 height 31
paste input "[PERSON_NAME]"
type input "[PERSON_NAME]"
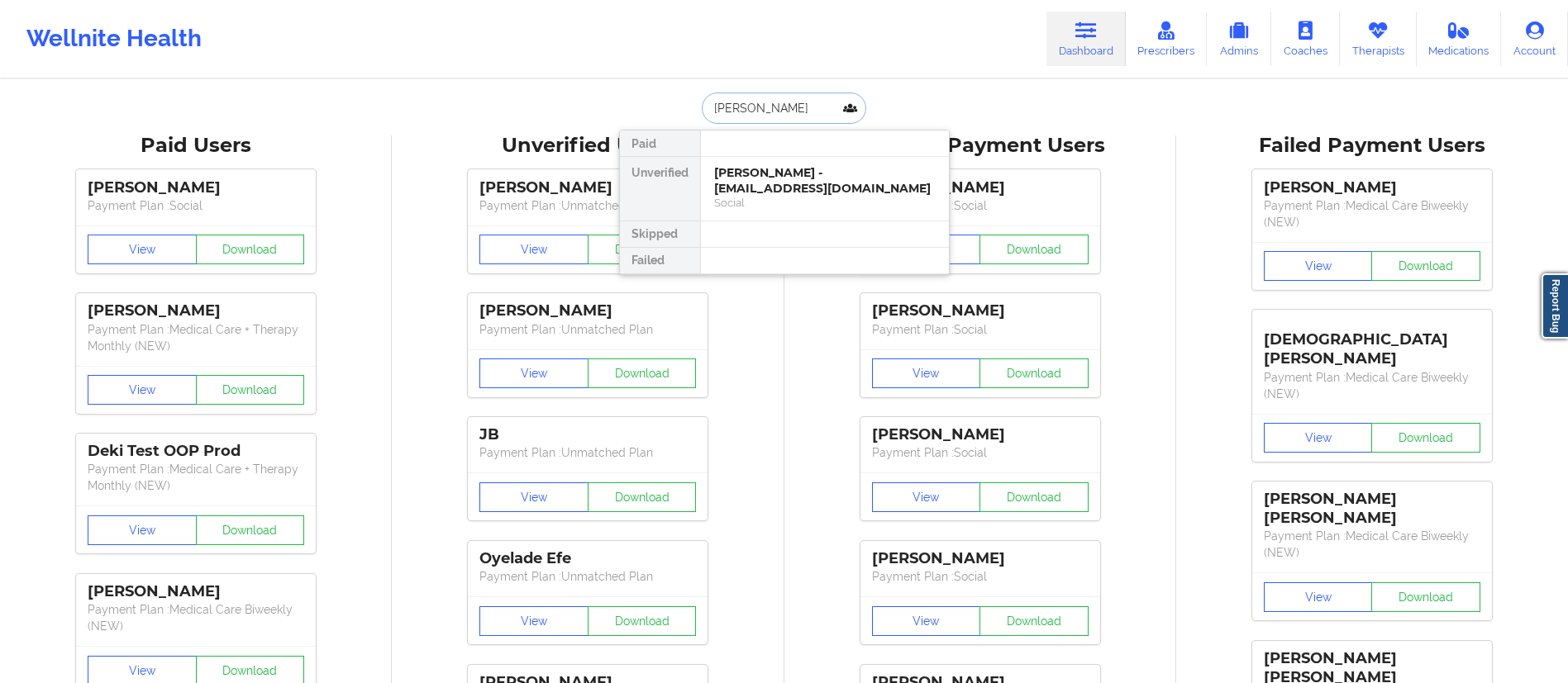
click at [749, 190] on div "[PERSON_NAME] - [EMAIL_ADDRESS][DOMAIN_NAME]" at bounding box center [825, 180] width 221 height 30
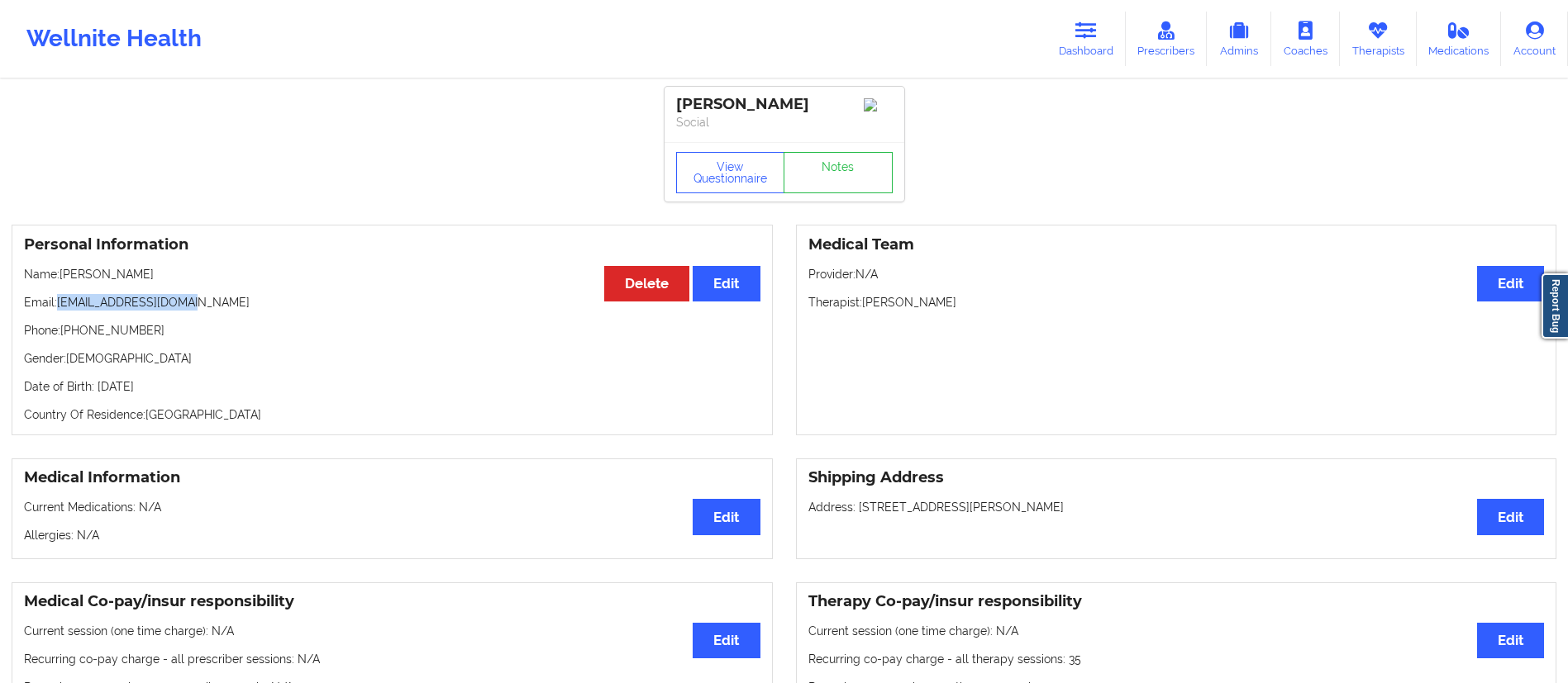
drag, startPoint x: 57, startPoint y: 302, endPoint x: 315, endPoint y: 309, distance: 258.1
click at [315, 309] on p "Email: [EMAIL_ADDRESS][DOMAIN_NAME]" at bounding box center [392, 302] width 737 height 16
click at [295, 311] on p "Email: [EMAIL_ADDRESS][DOMAIN_NAME]" at bounding box center [392, 302] width 737 height 16
drag, startPoint x: 59, startPoint y: 307, endPoint x: 231, endPoint y: 313, distance: 172.1
click at [231, 311] on p "Email: [EMAIL_ADDRESS][DOMAIN_NAME]" at bounding box center [392, 302] width 737 height 16
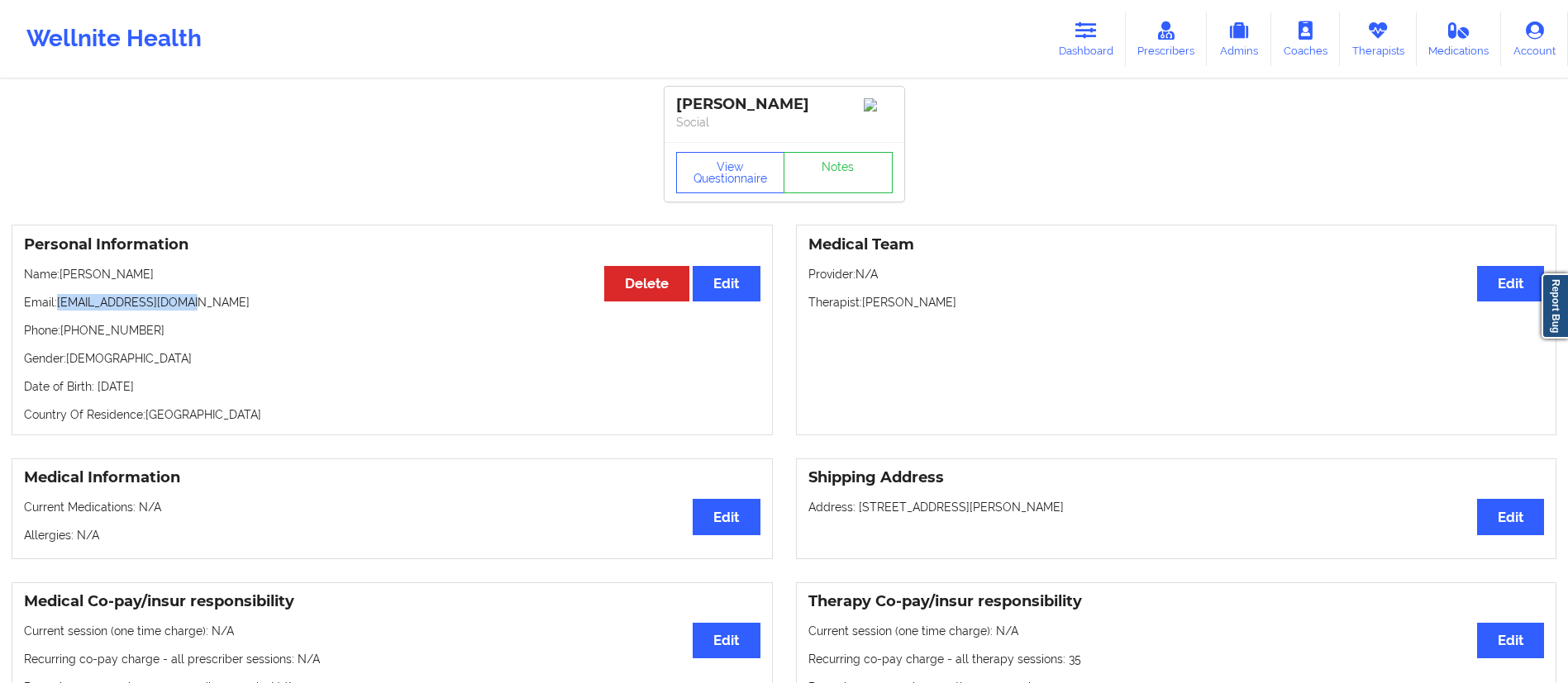
copy p "[EMAIL_ADDRESS][DOMAIN_NAME]"
